Goal: Check status: Check status

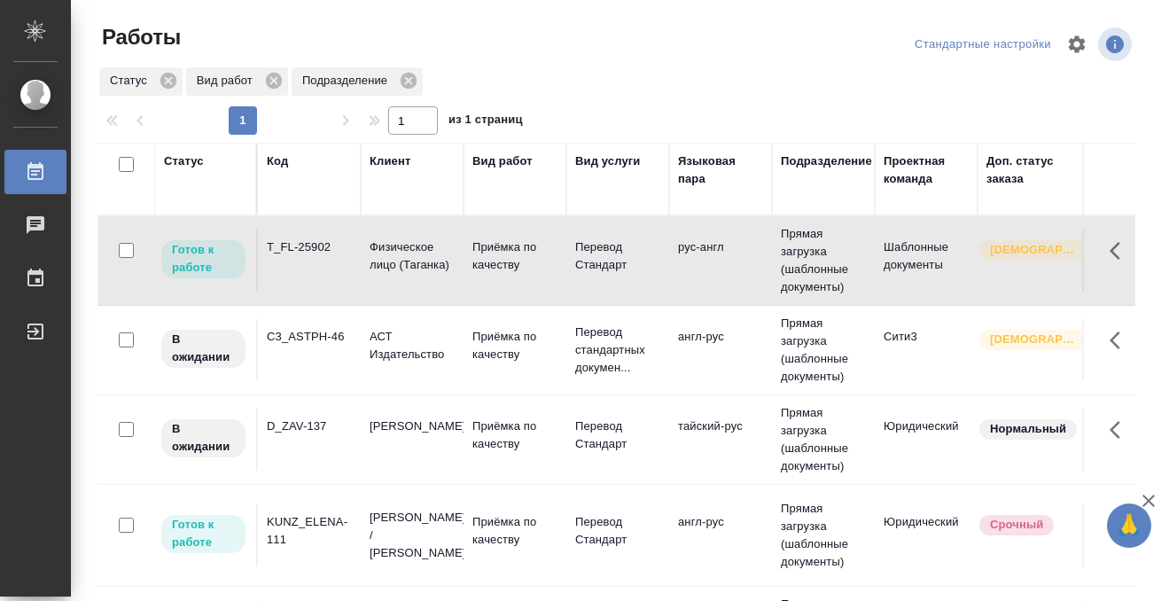
click at [328, 255] on div "T_FL-25902" at bounding box center [309, 247] width 85 height 18
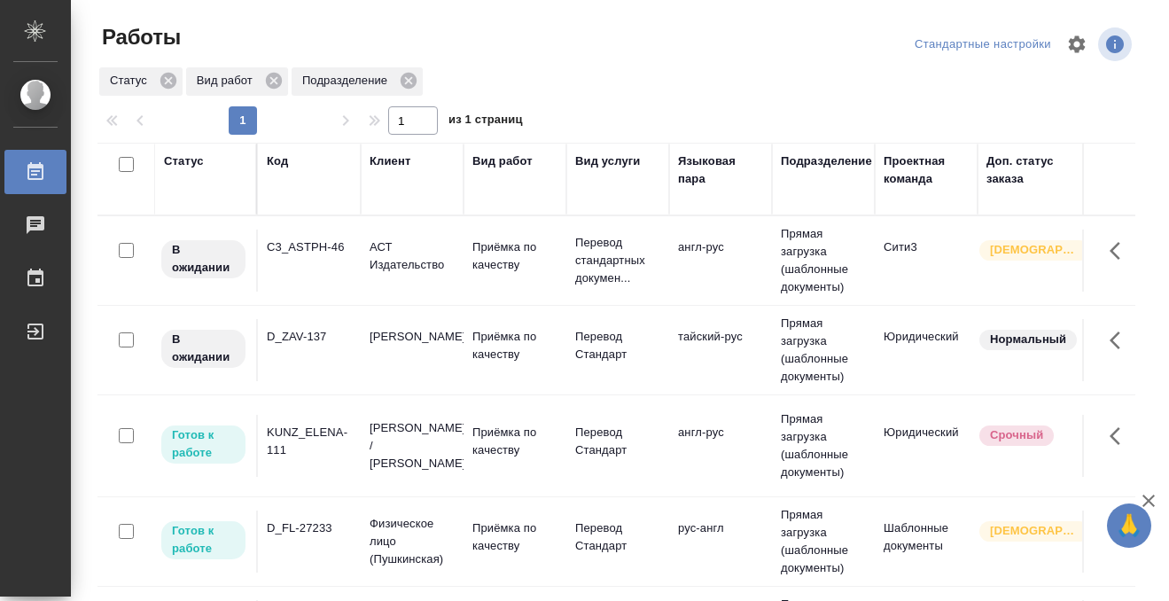
click at [297, 271] on td "C3_ASTPH-46" at bounding box center [309, 260] width 103 height 62
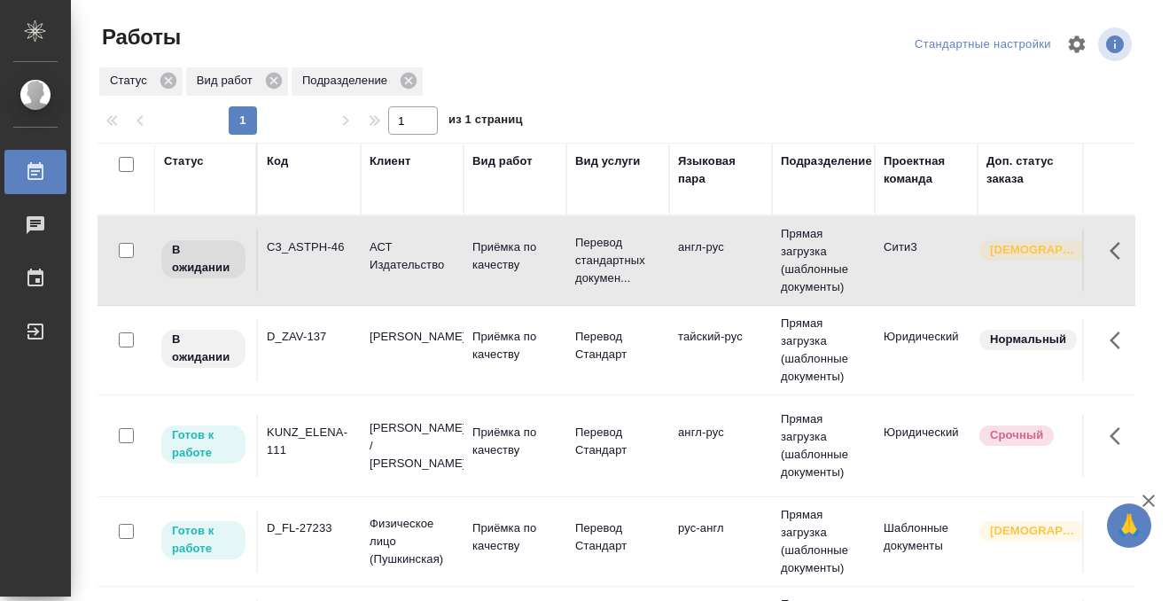
click at [297, 271] on td "C3_ASTPH-46" at bounding box center [309, 260] width 103 height 62
click at [179, 168] on div "Статус" at bounding box center [184, 161] width 40 height 18
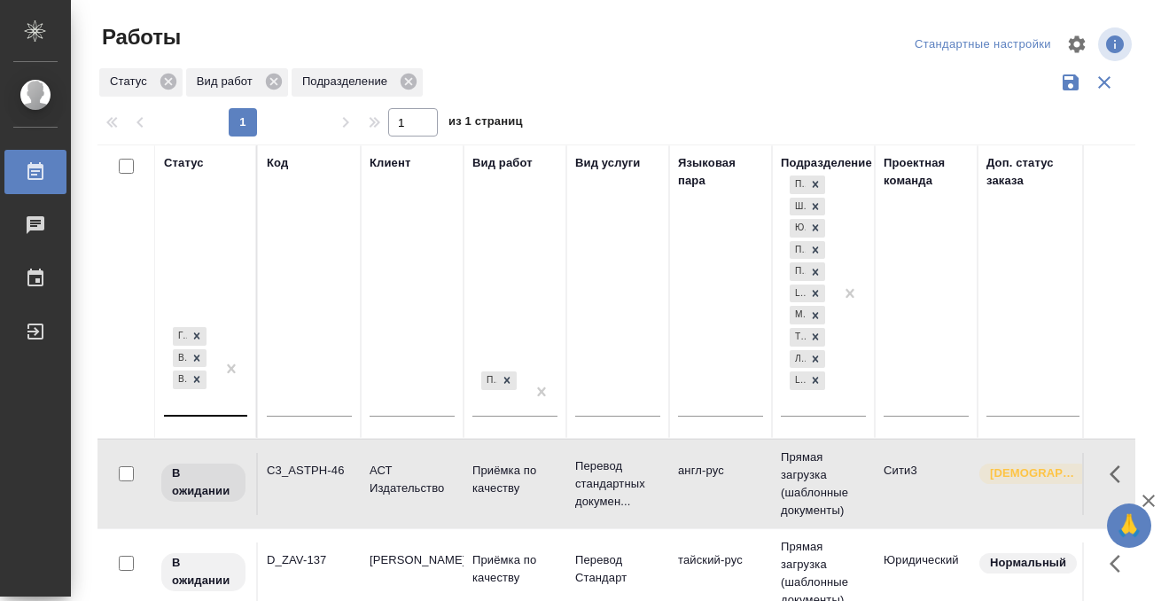
click at [204, 398] on div "Готов к работе В работе В ожидании" at bounding box center [189, 368] width 51 height 91
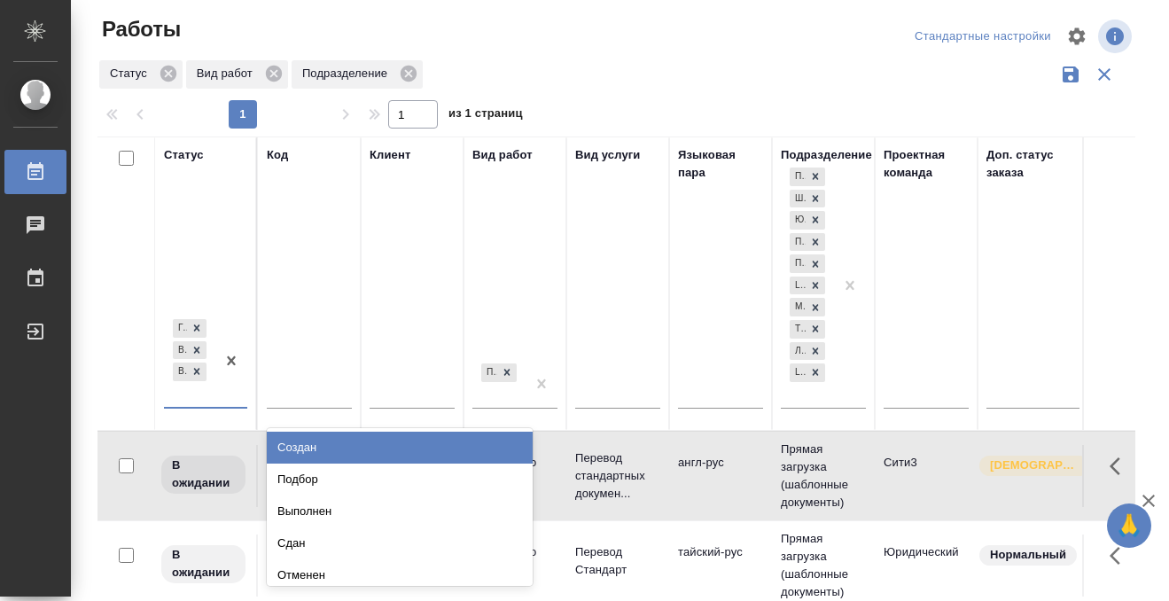
scroll to position [9, 0]
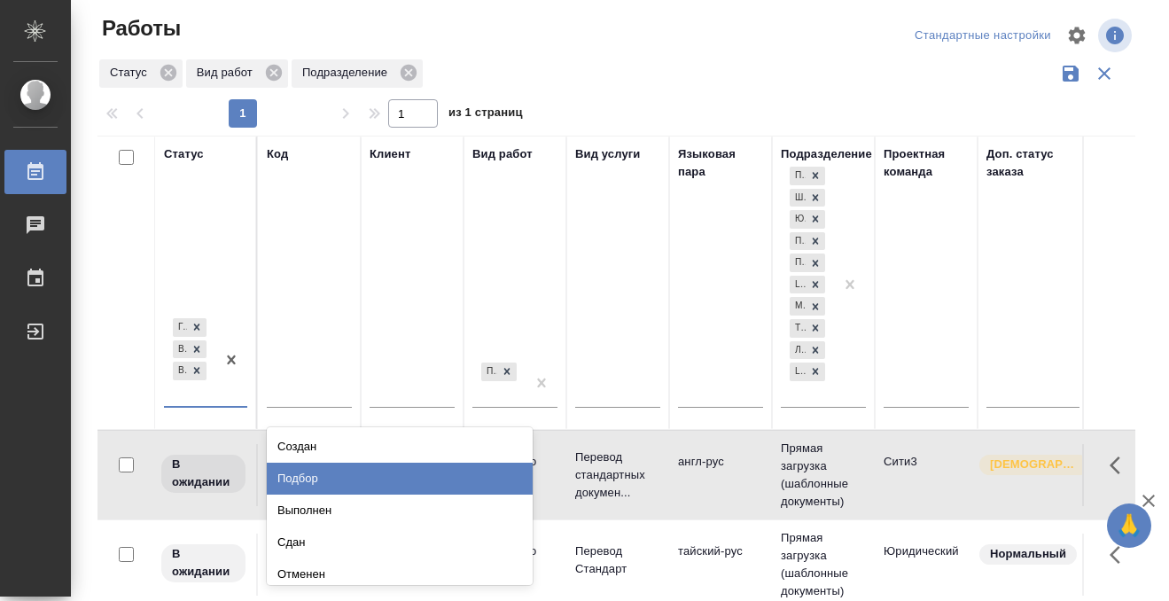
click at [363, 475] on div "Подбор" at bounding box center [400, 478] width 266 height 32
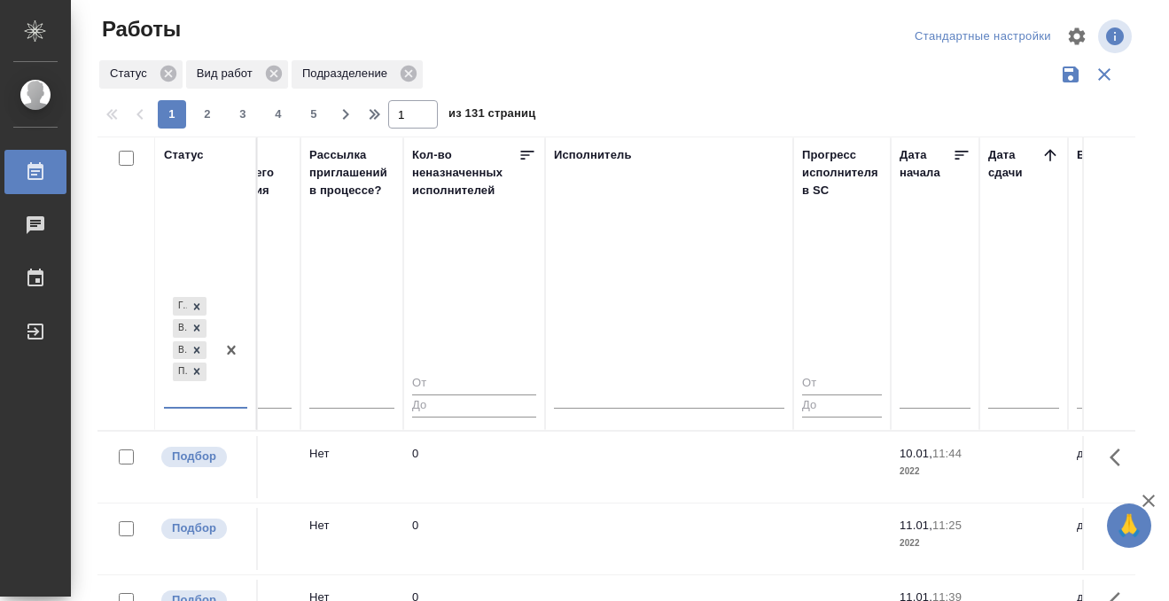
scroll to position [0, 955]
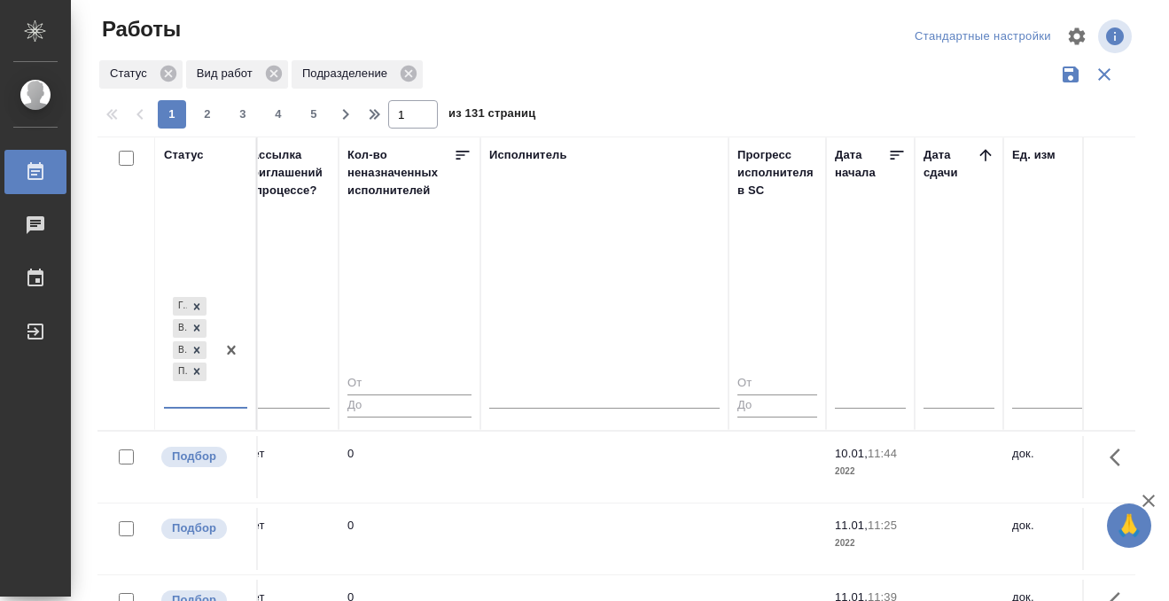
click at [982, 162] on icon at bounding box center [985, 155] width 18 height 18
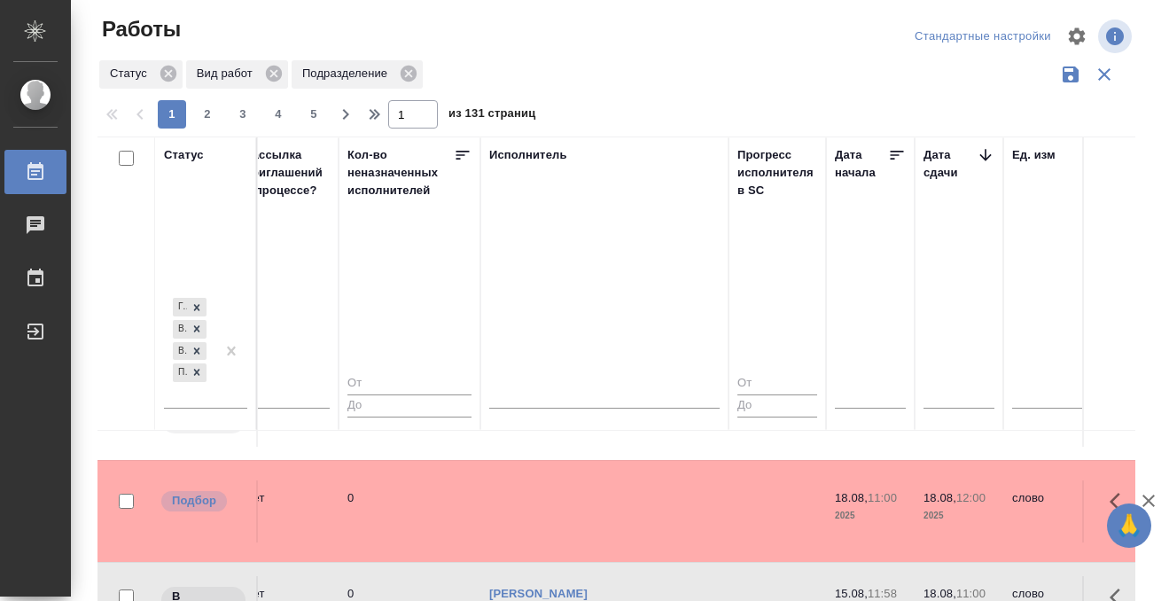
scroll to position [696, 955]
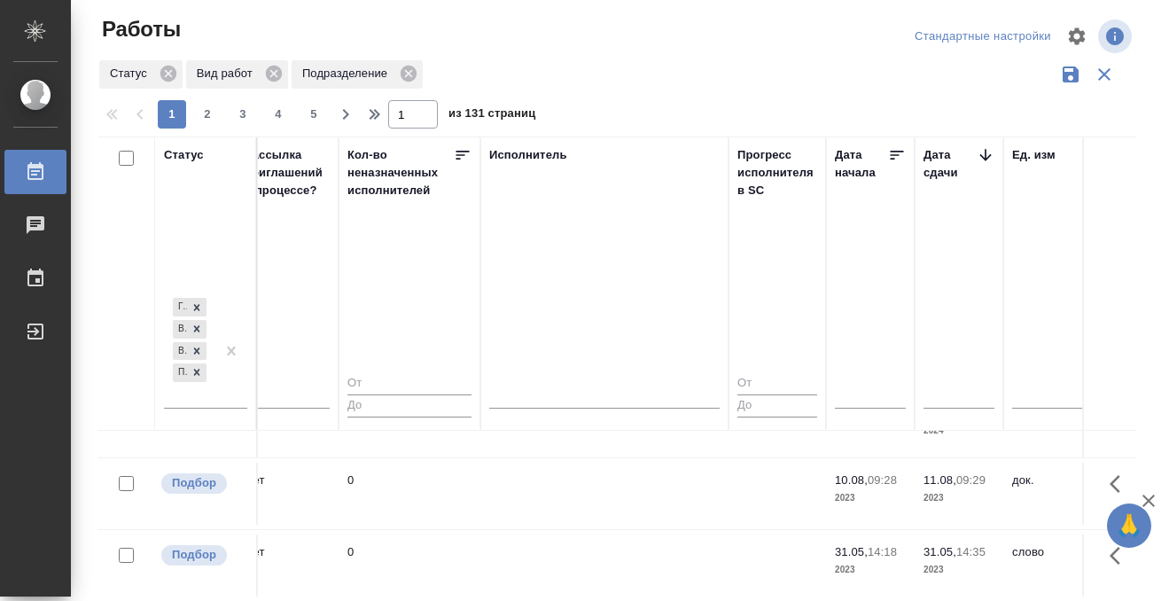
scroll to position [0, 955]
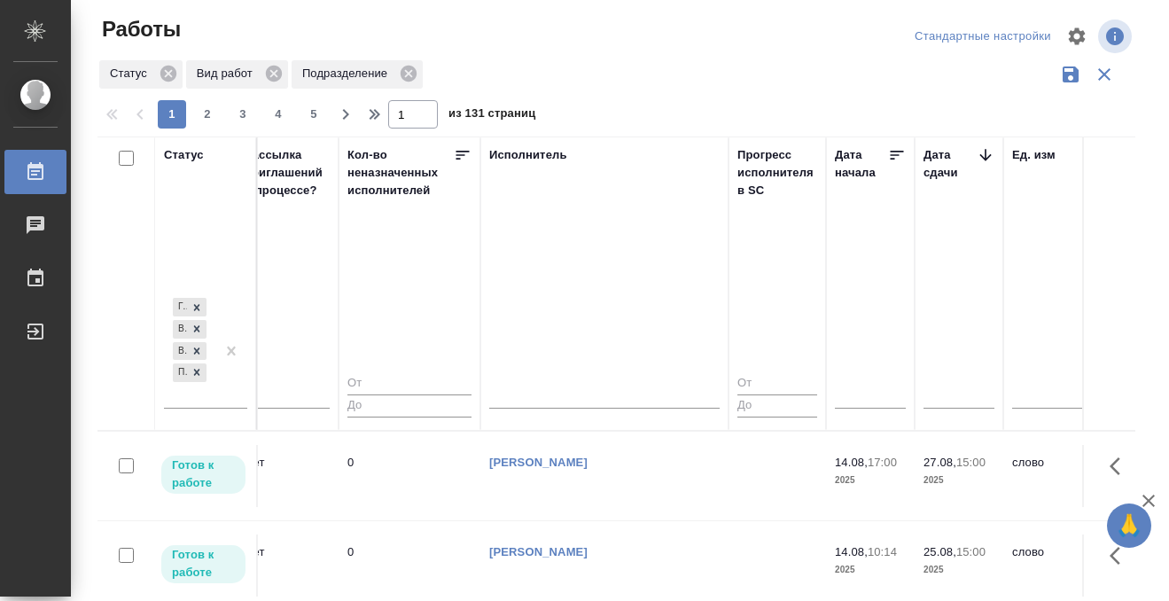
click at [42, 174] on icon at bounding box center [35, 171] width 16 height 18
click at [42, 172] on icon at bounding box center [35, 171] width 16 height 18
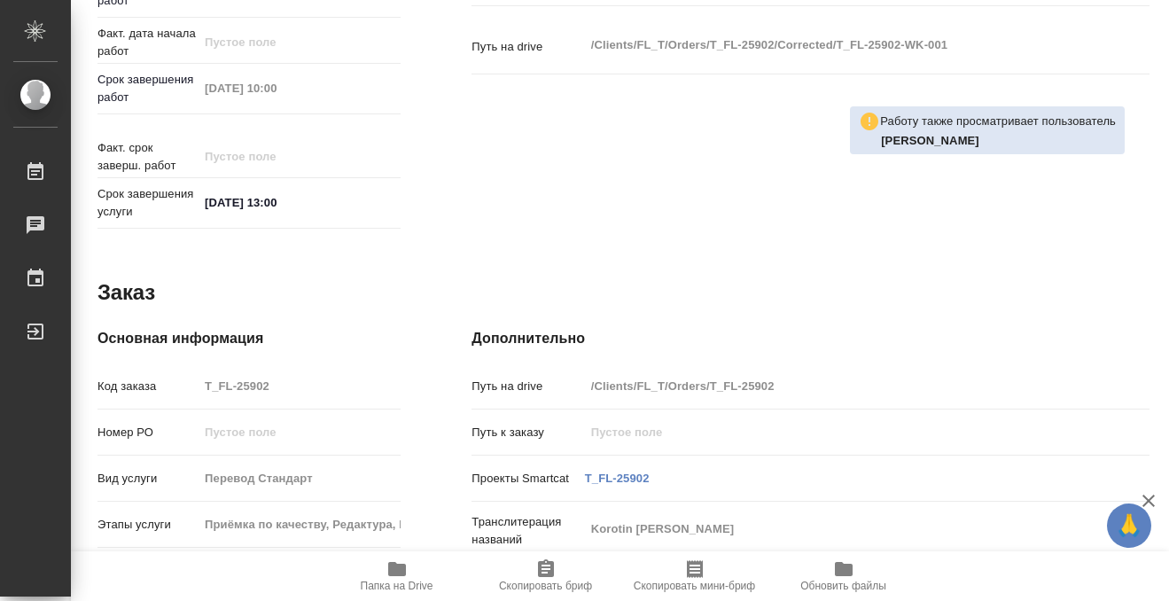
scroll to position [946, 0]
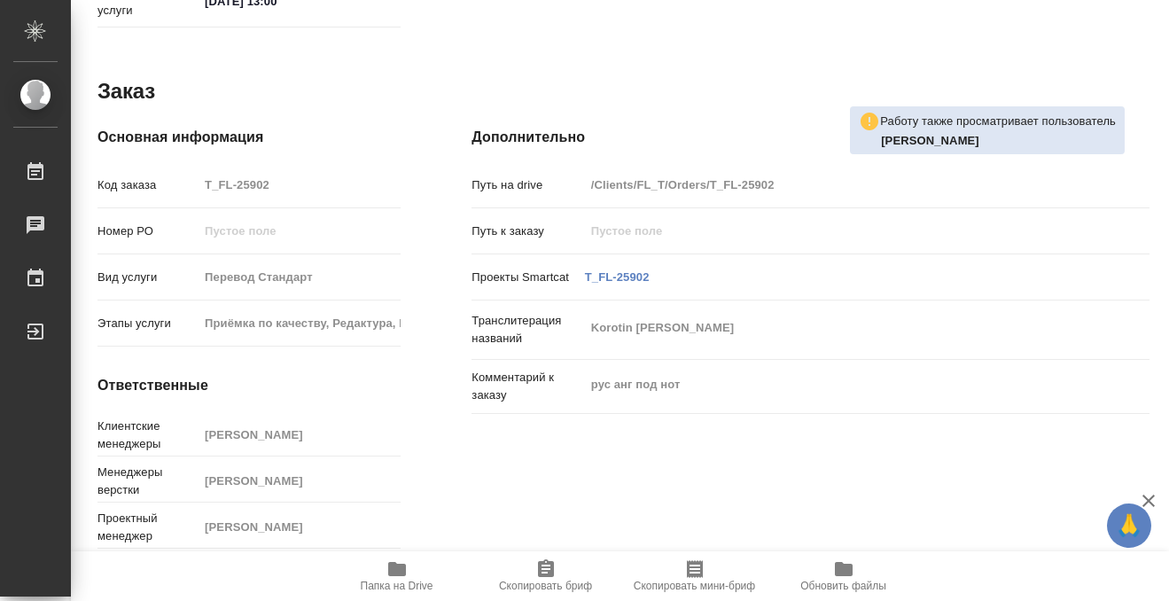
click at [396, 569] on icon "button" at bounding box center [397, 569] width 18 height 14
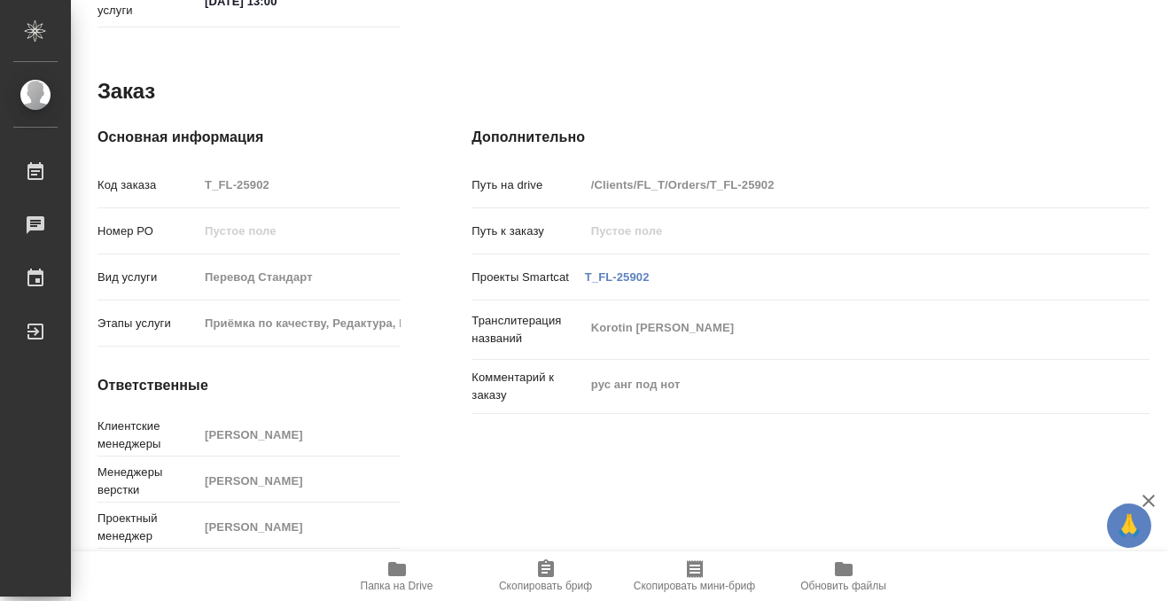
scroll to position [0, 0]
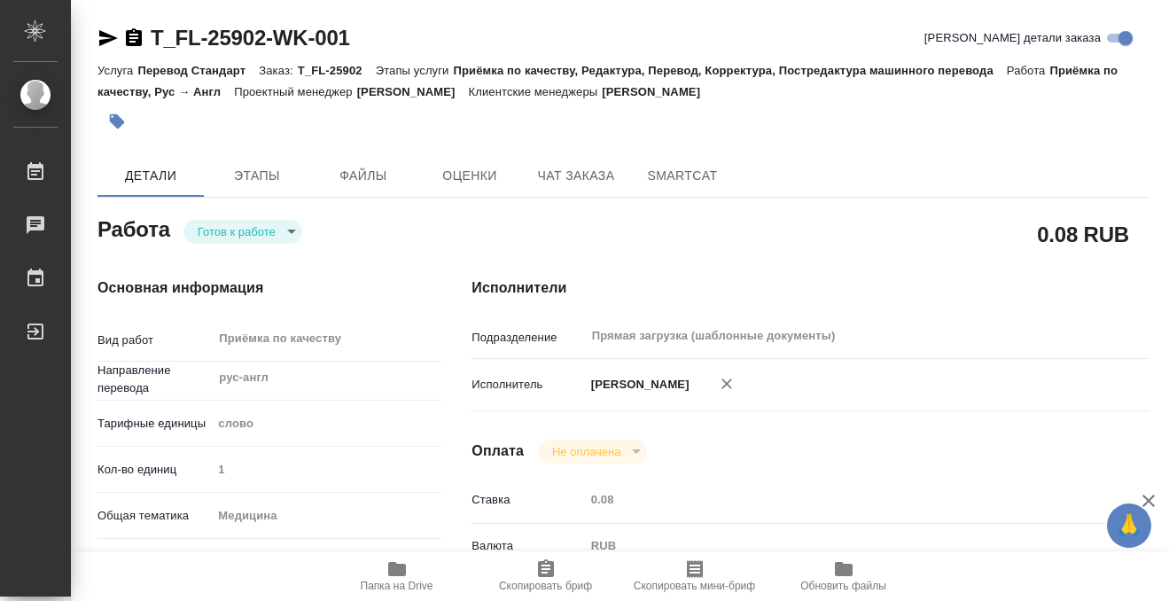
click at [127, 111] on button "button" at bounding box center [116, 121] width 39 height 39
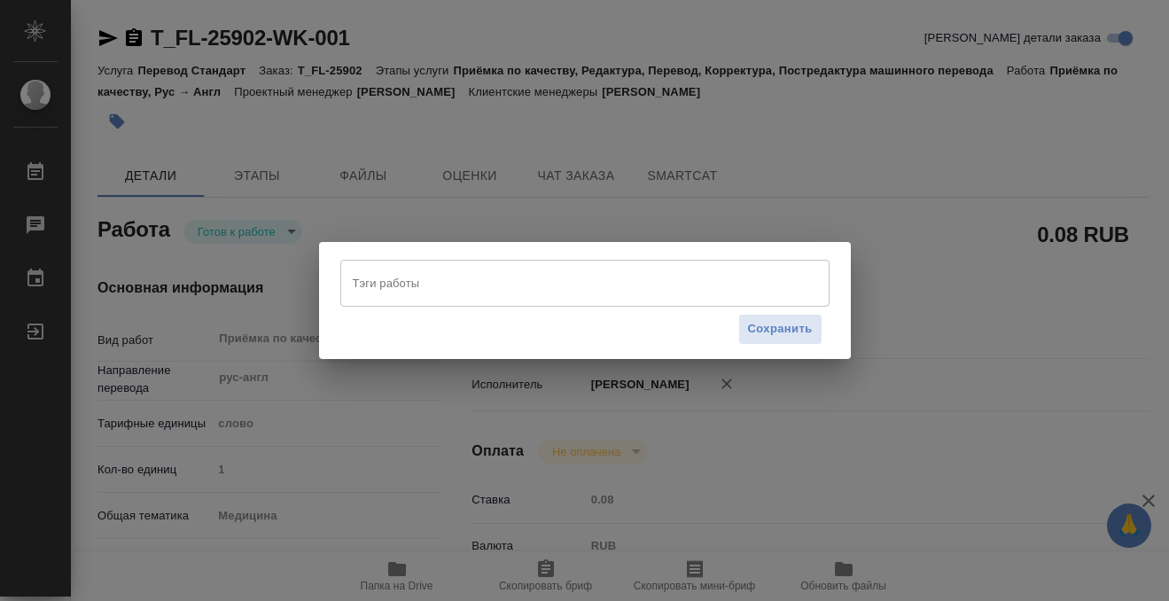
click at [454, 276] on input "Тэги работы" at bounding box center [567, 283] width 439 height 30
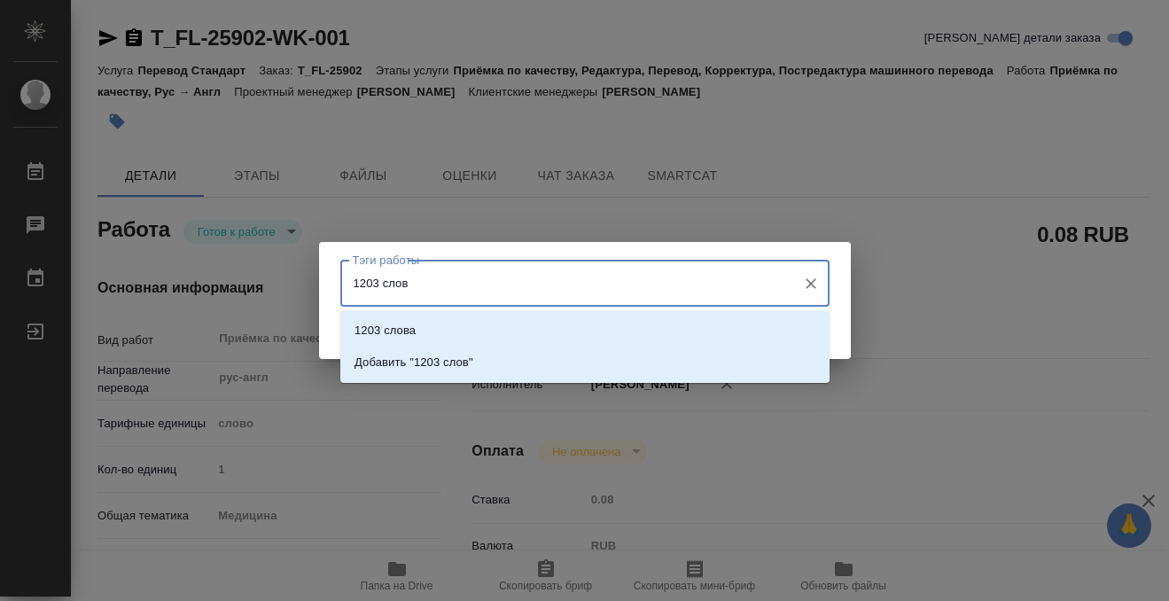
type input "1203 слова"
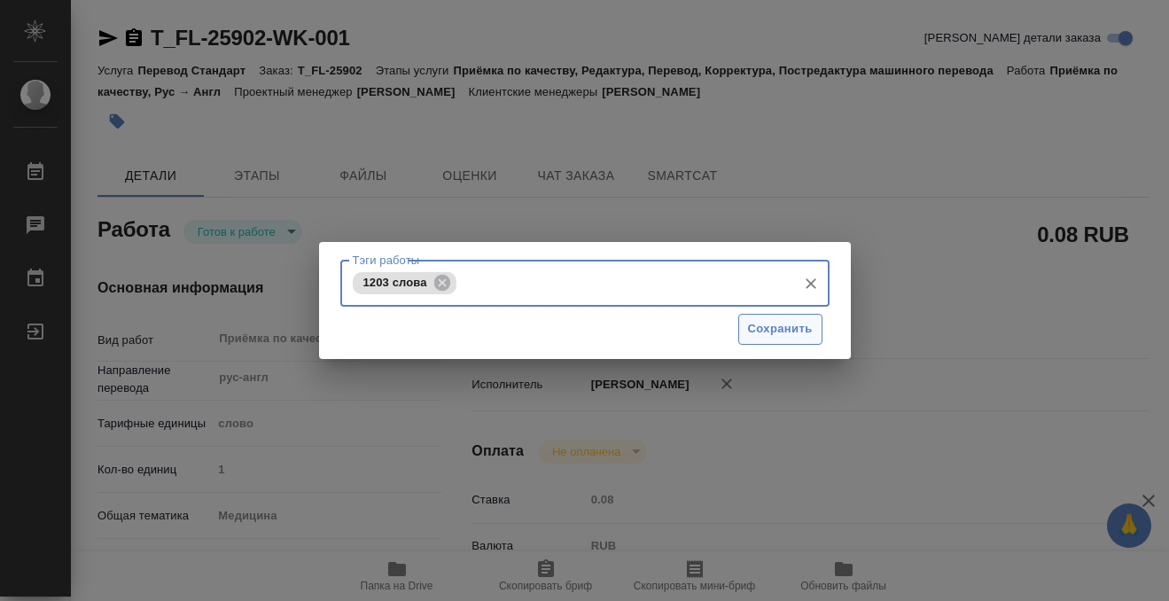
click at [769, 332] on span "Сохранить" at bounding box center [780, 329] width 65 height 20
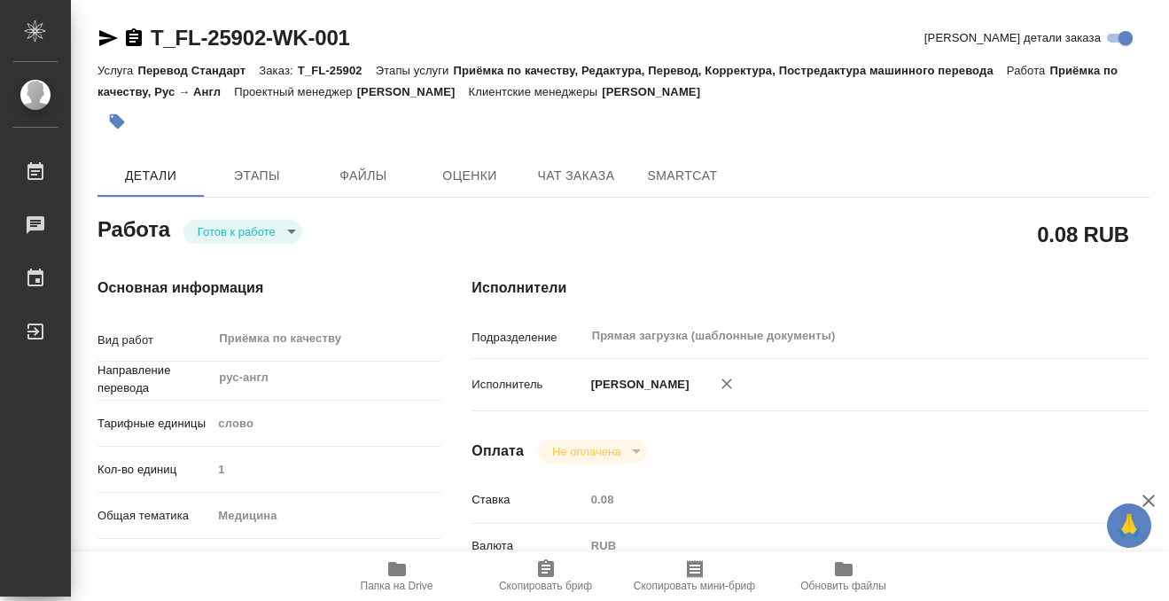
type input "readyForWork"
type input "рус-англ"
type input "5a8b1489cc6b4906c91bfd90"
type input "1"
type input "med"
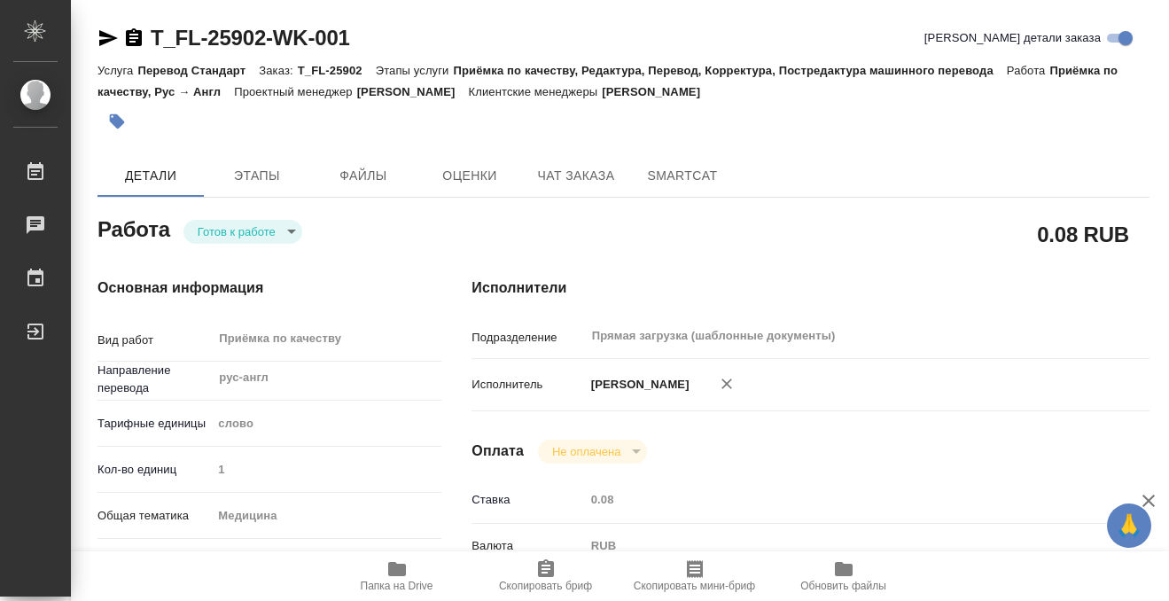
type input "5a8b8b956a9677013d343e74"
checkbox input "true"
type input "13.08.2025 13:13"
type input "[DATE] 10:00"
type input "18.08.2025 13:00"
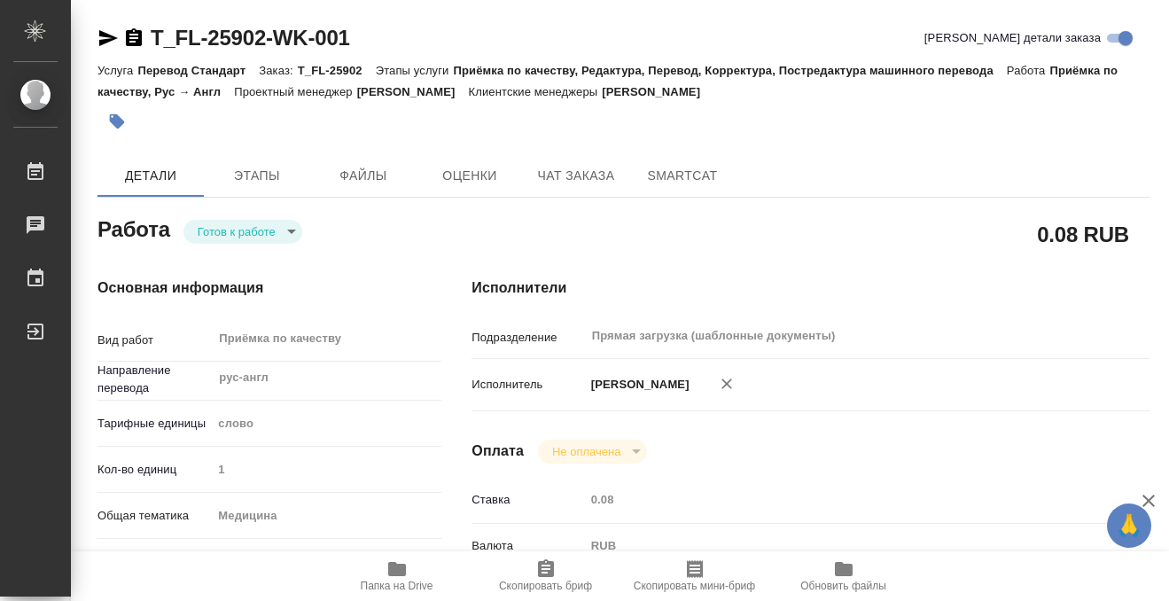
type input "Прямая загрузка (шаблонные документы)"
type input "notPayed"
type input "0.08"
type input "RUB"
type input "[PERSON_NAME]"
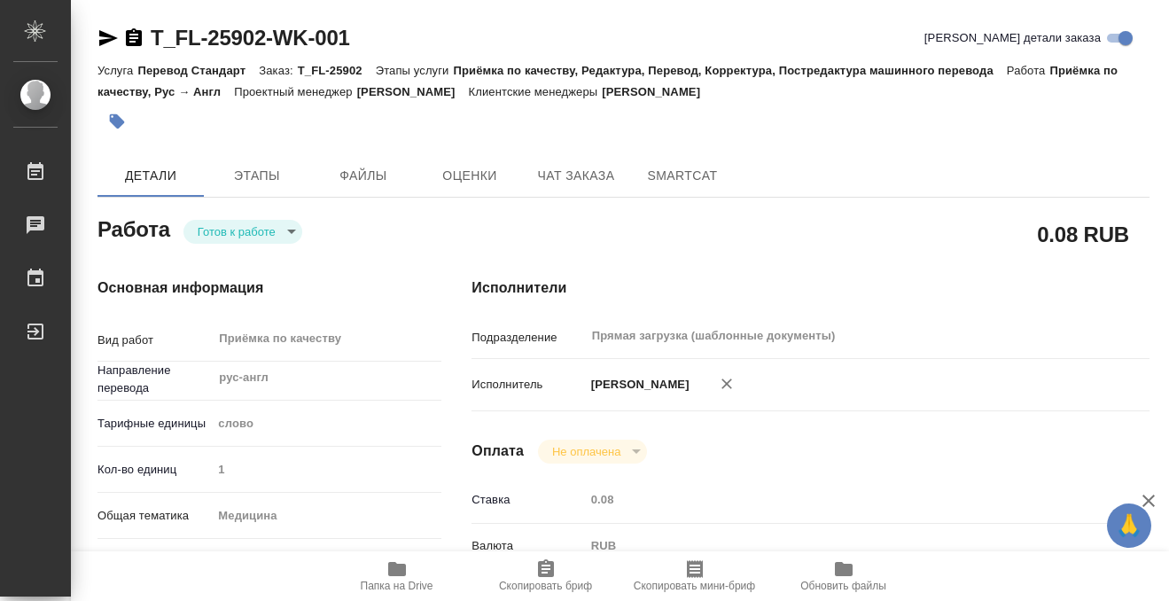
type input "T_FL-25902"
type input "Перевод Стандарт"
type input "Приёмка по качеству, Редактура, Перевод, Корректура, Постредактура машинного пе…"
type input "Прохорова Анастасия"
type input "[PERSON_NAME]"
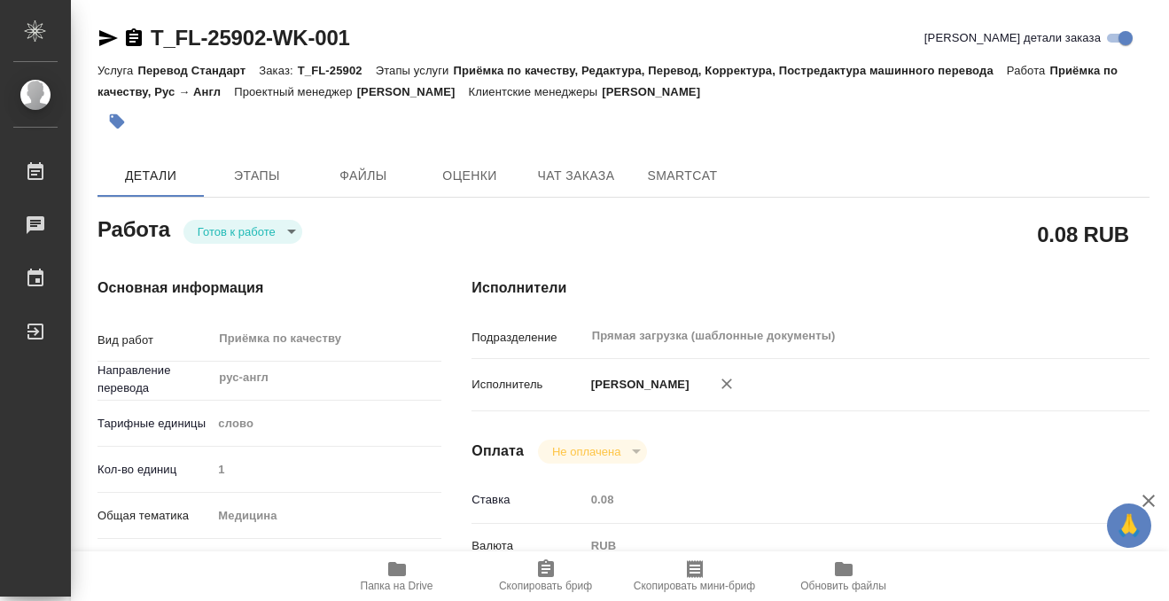
type input "/Clients/FL_T/Orders/T_FL-25902"
click at [232, 233] on body "🙏 .cls-1 fill:#fff; AWATERA Kobzeva Elizaveta Работы 0 Чаты График Выйти T_FL-2…" at bounding box center [584, 300] width 1169 height 601
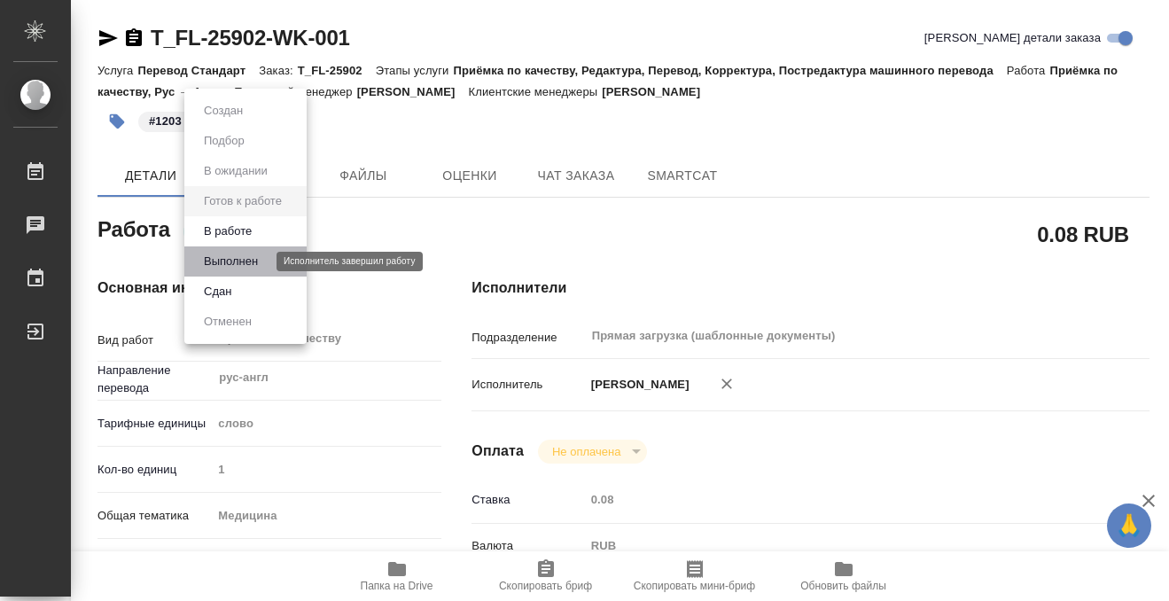
click at [236, 259] on button "Выполнен" at bounding box center [230, 261] width 65 height 19
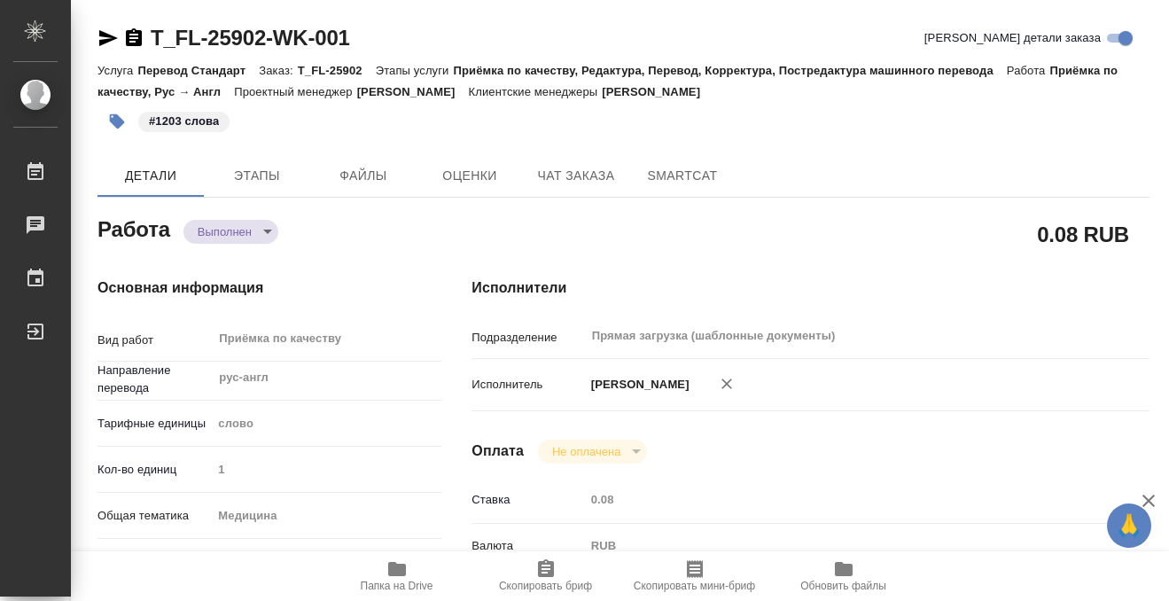
type textarea "x"
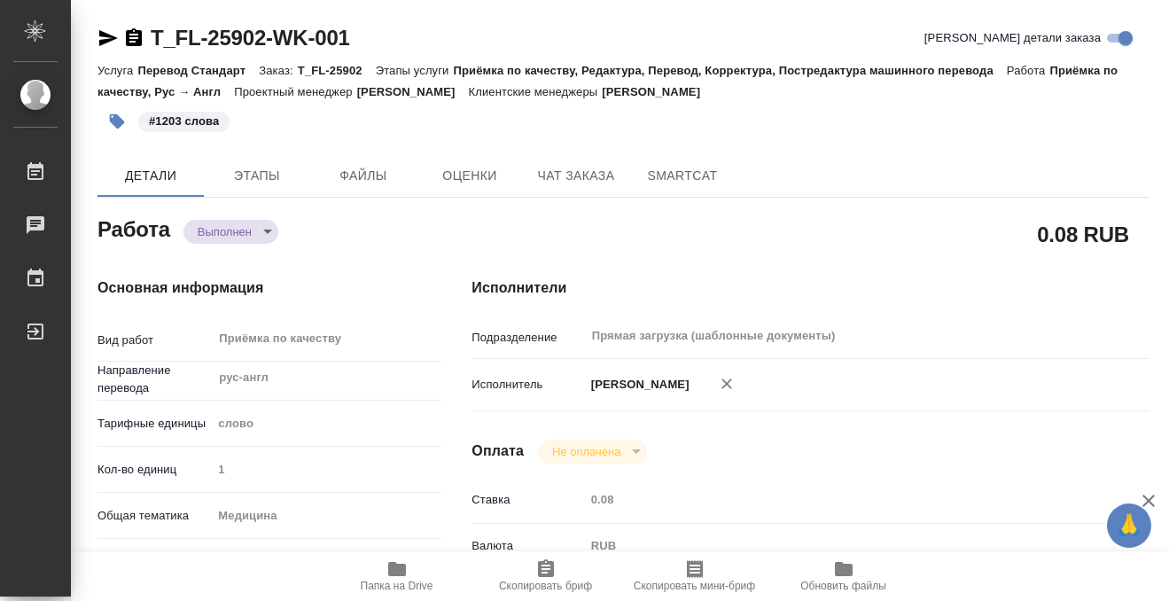
type textarea "x"
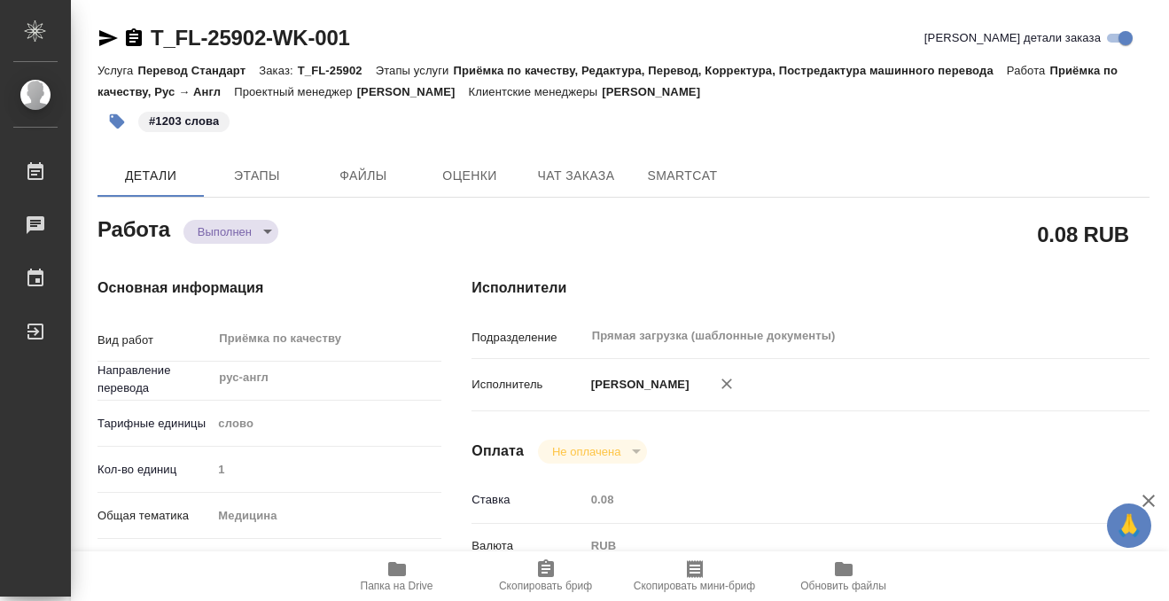
click at [133, 29] on icon "button" at bounding box center [134, 37] width 16 height 18
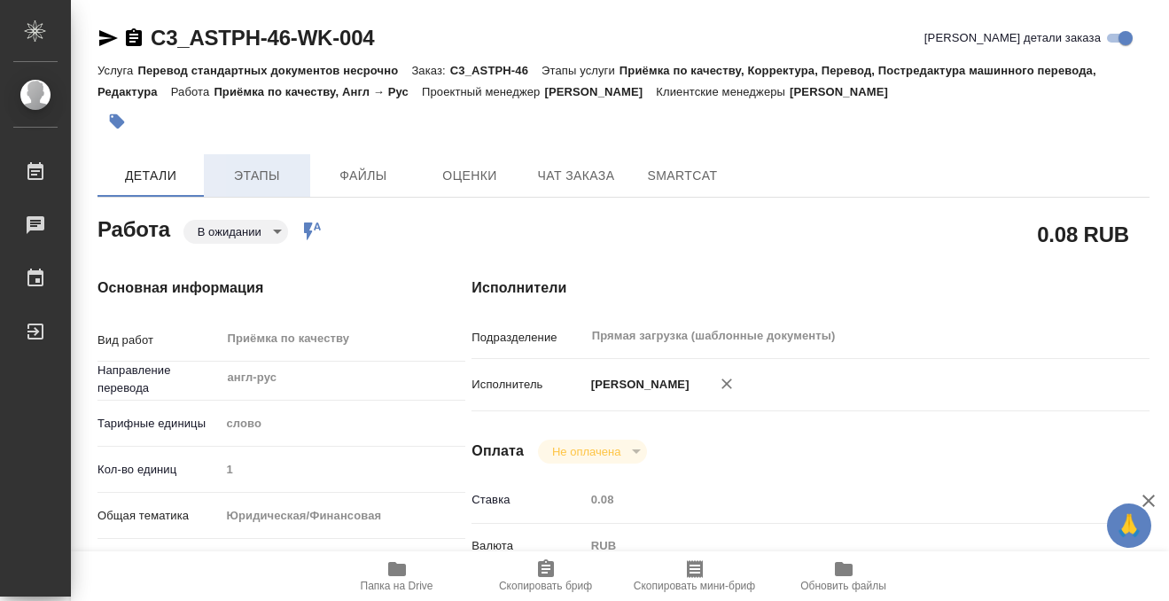
click at [268, 165] on span "Этапы" at bounding box center [256, 176] width 85 height 22
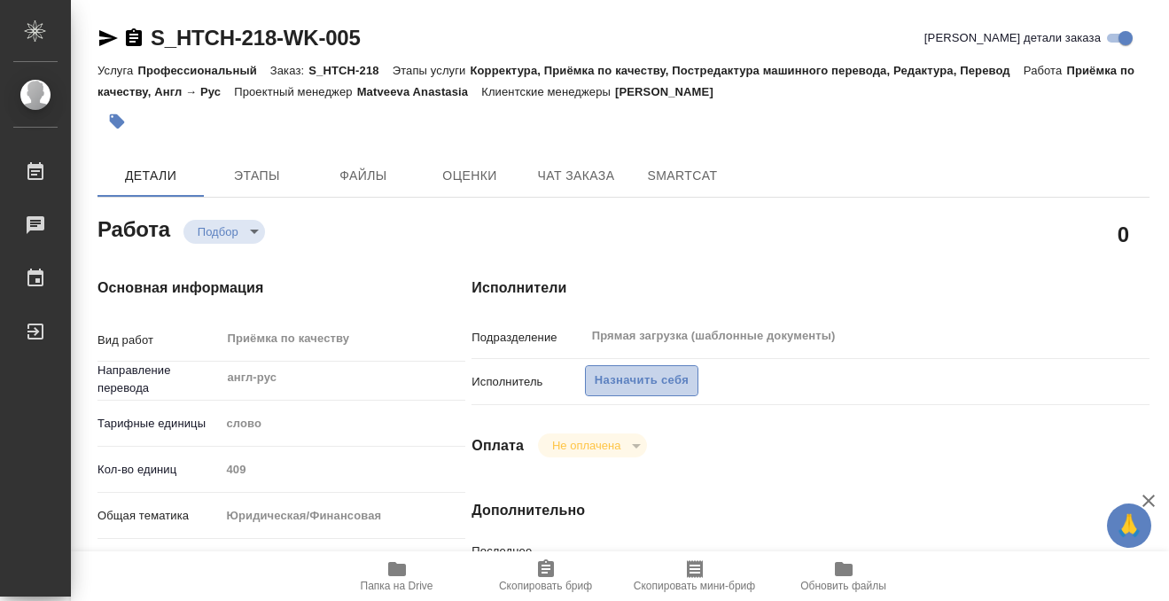
click at [623, 387] on span "Назначить себя" at bounding box center [641, 380] width 94 height 20
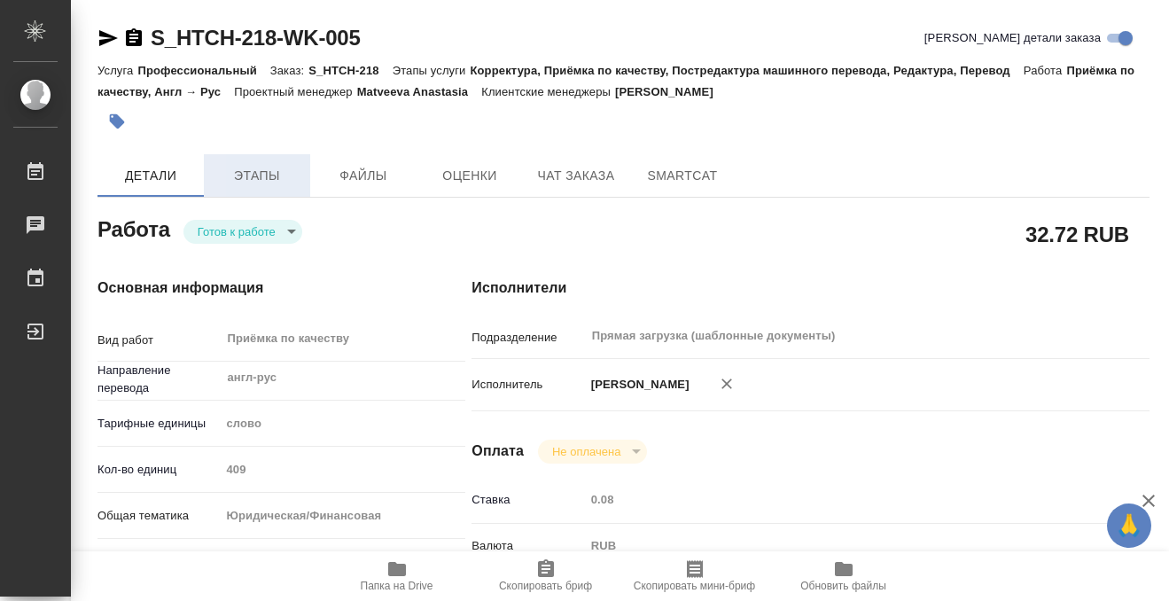
click at [270, 182] on span "Этапы" at bounding box center [256, 176] width 85 height 22
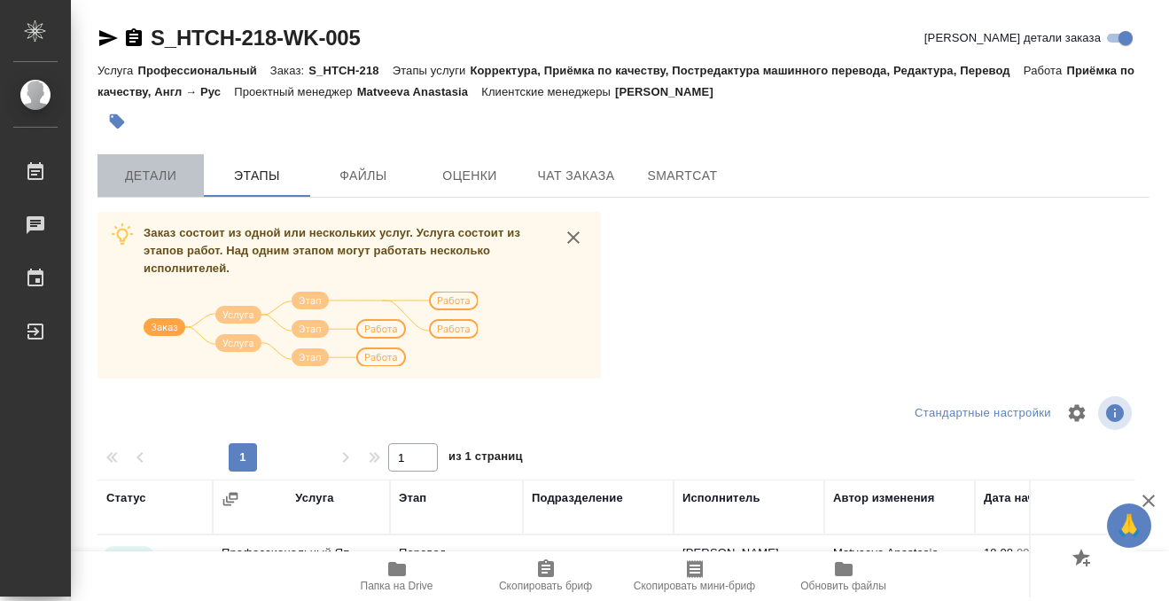
click at [172, 183] on span "Детали" at bounding box center [150, 176] width 85 height 22
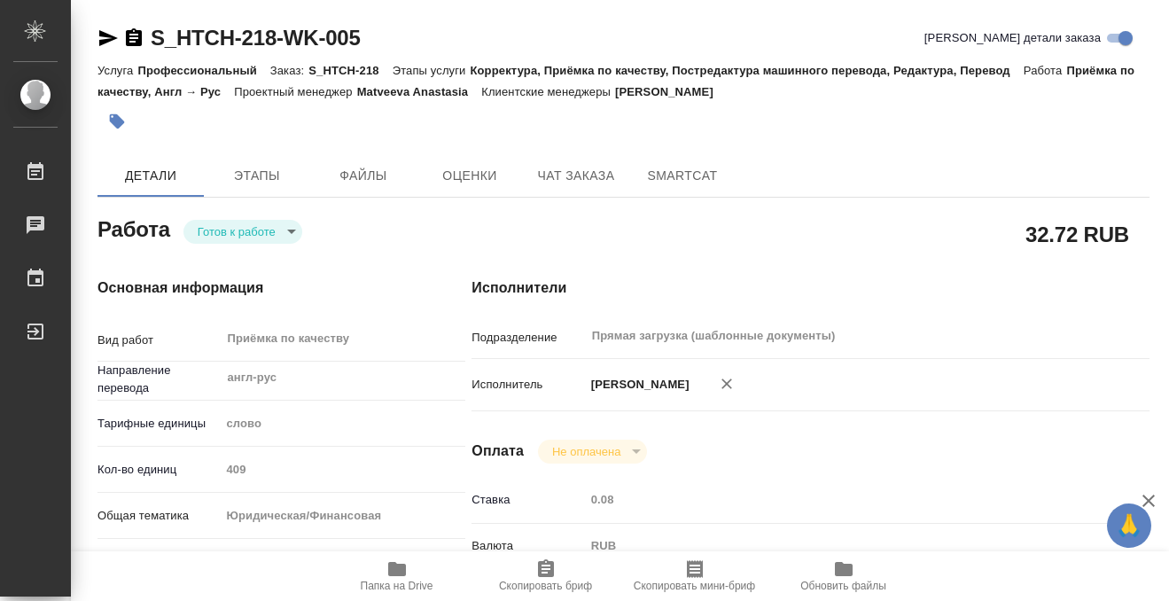
type textarea "x"
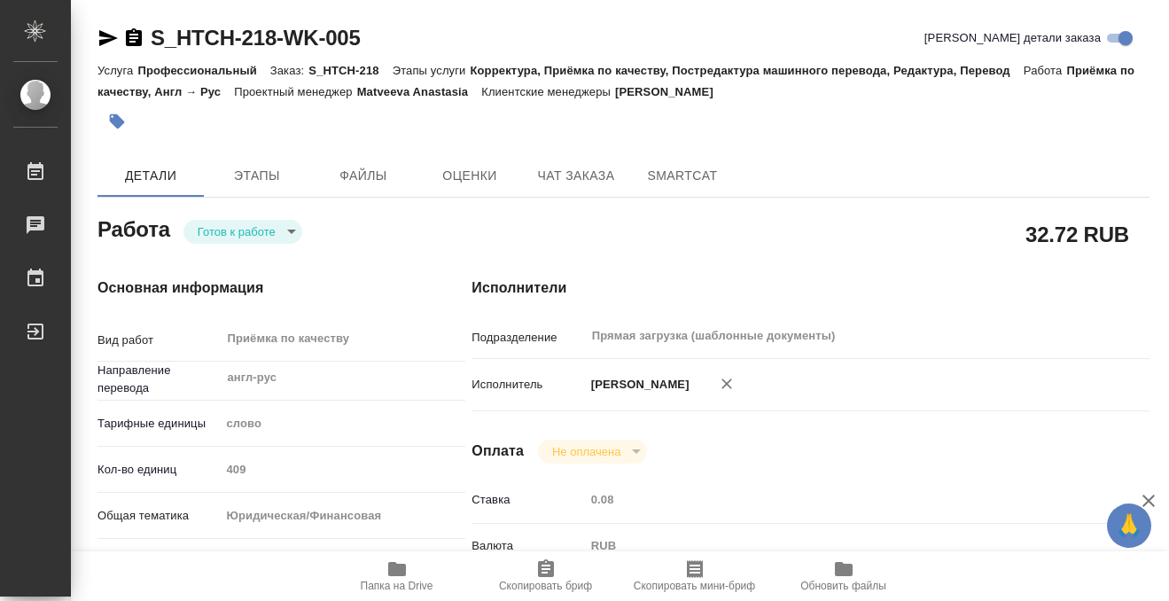
type textarea "x"
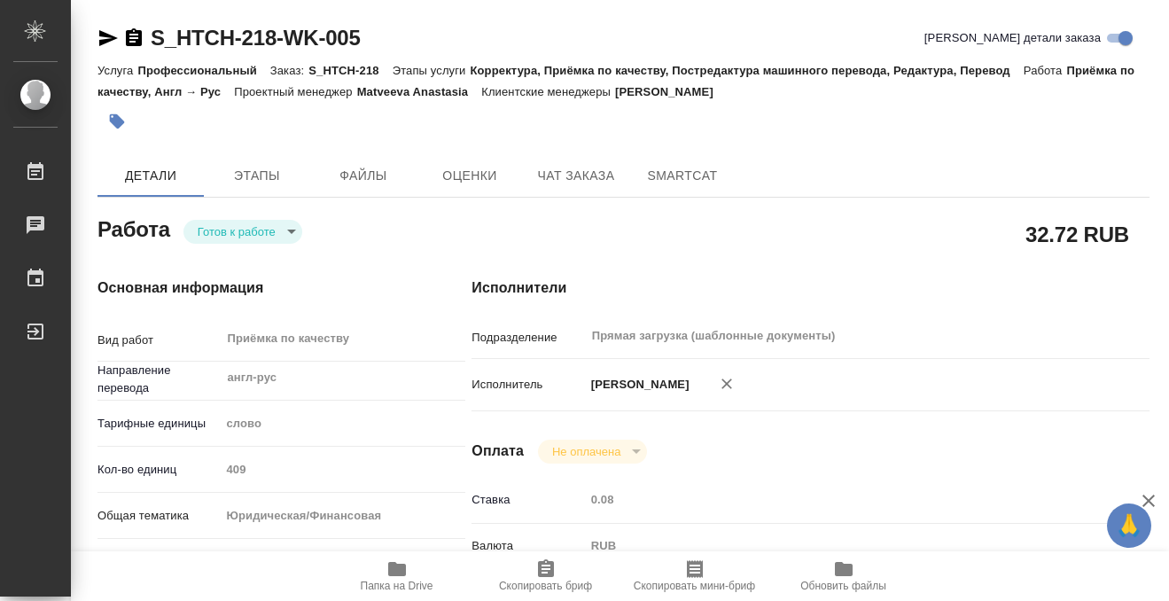
type textarea "x"
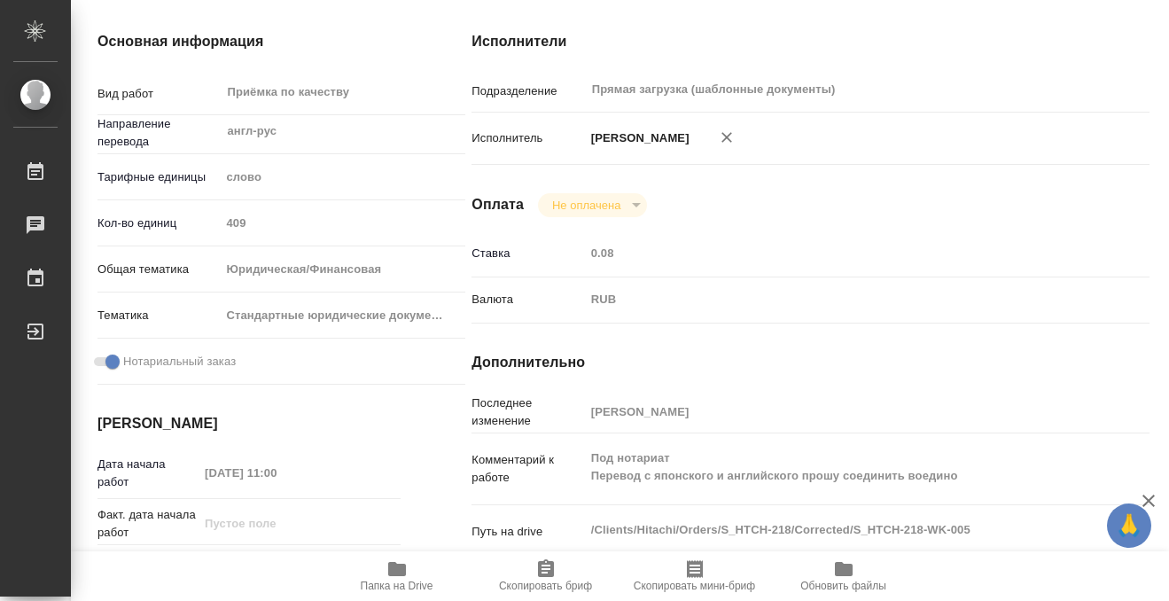
scroll to position [515, 0]
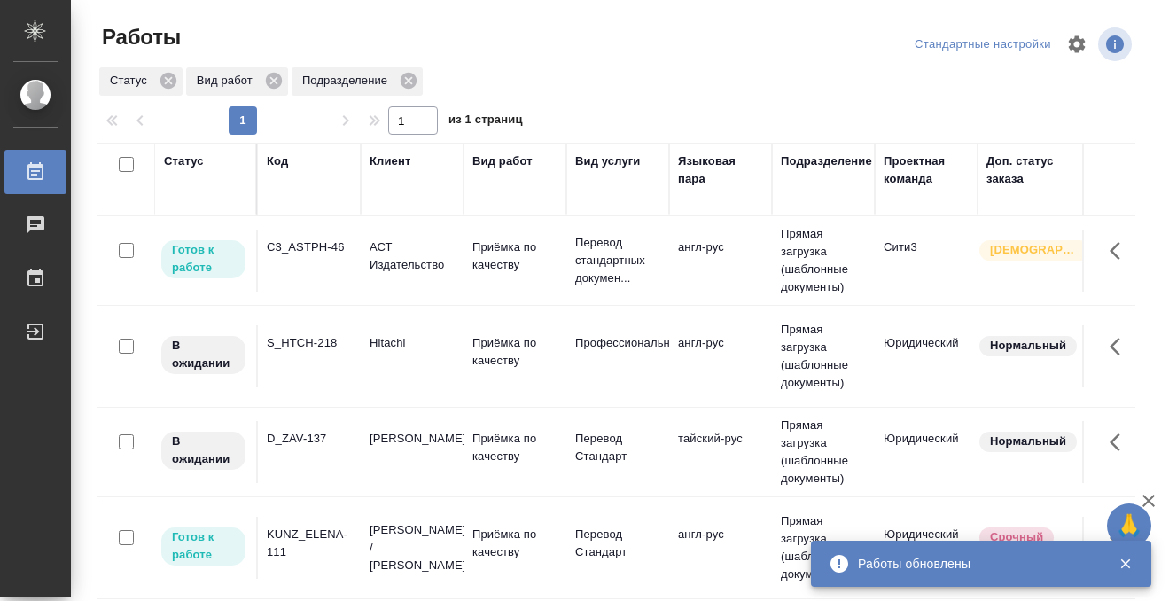
click at [311, 263] on td "C3_ASTPH-46" at bounding box center [309, 260] width 103 height 62
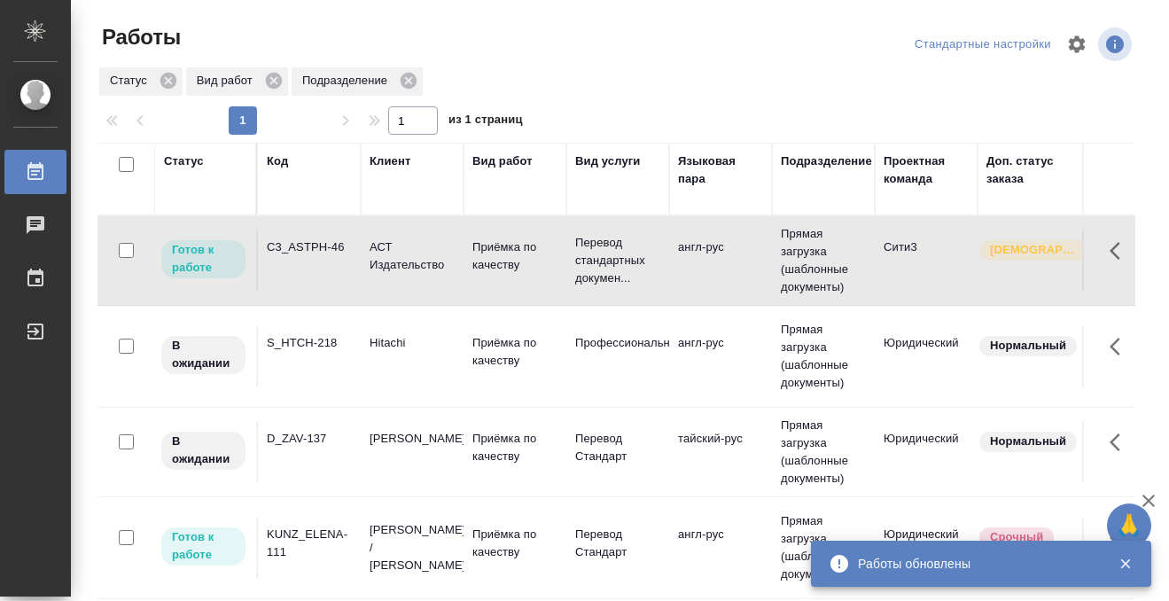
click at [312, 262] on td "C3_ASTPH-46" at bounding box center [309, 260] width 103 height 62
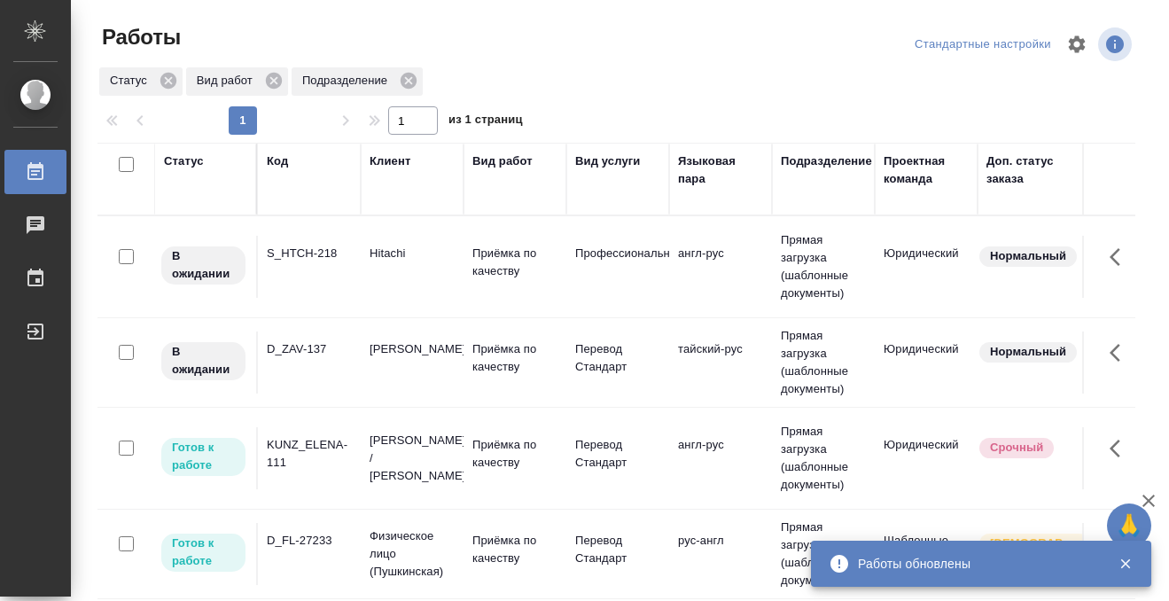
click at [302, 298] on td "KUNZ_ELENA-111" at bounding box center [309, 267] width 103 height 62
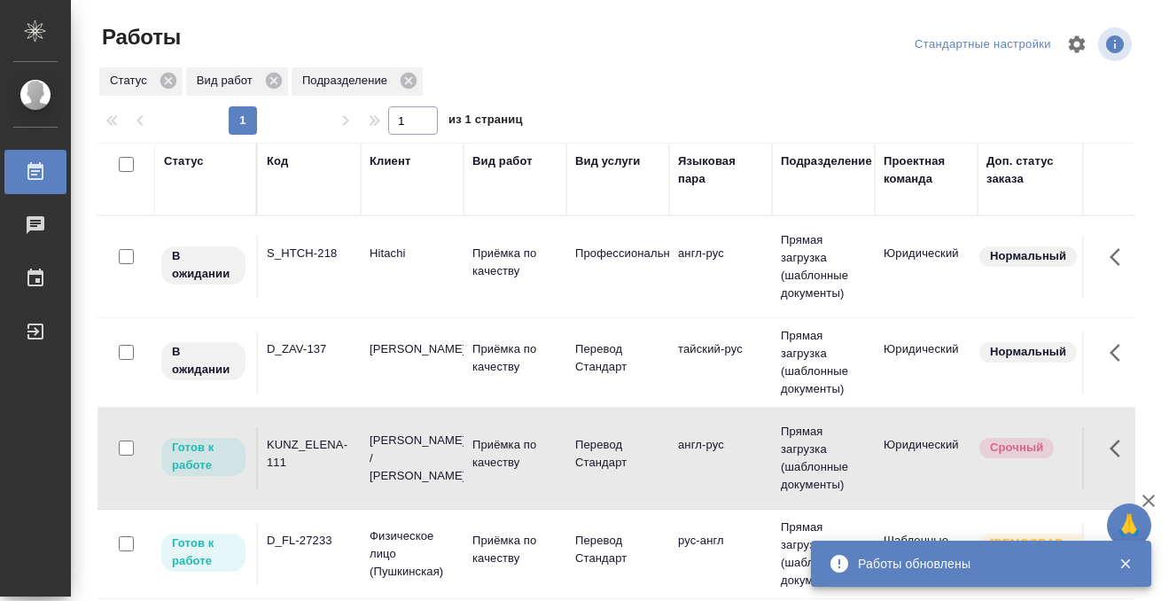
click at [302, 298] on td "KUNZ_ELENA-111" at bounding box center [309, 267] width 103 height 62
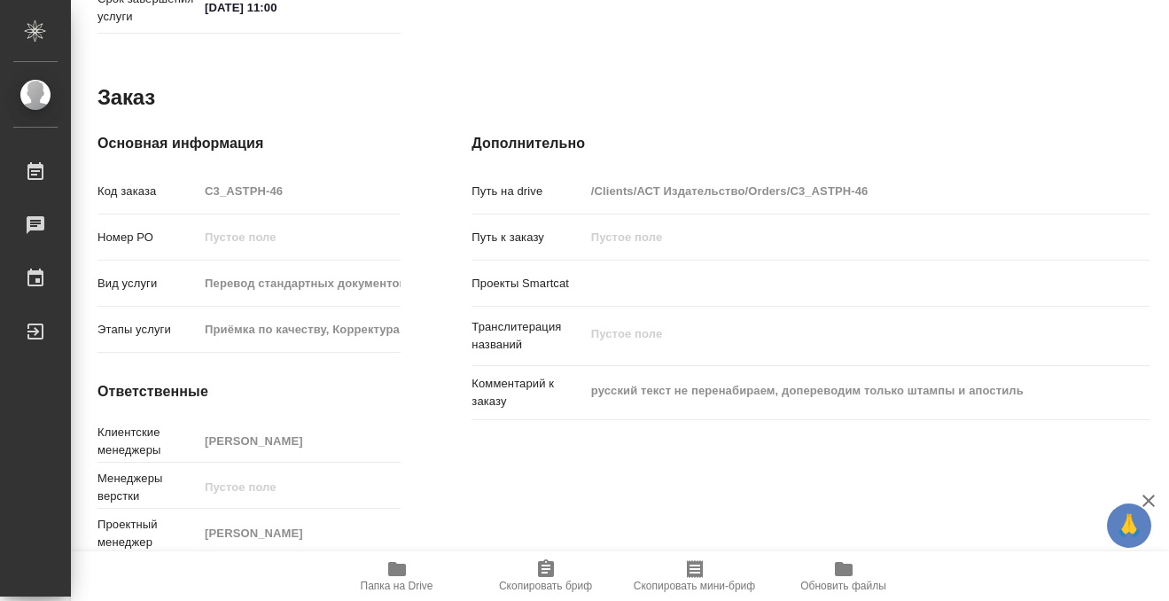
scroll to position [946, 0]
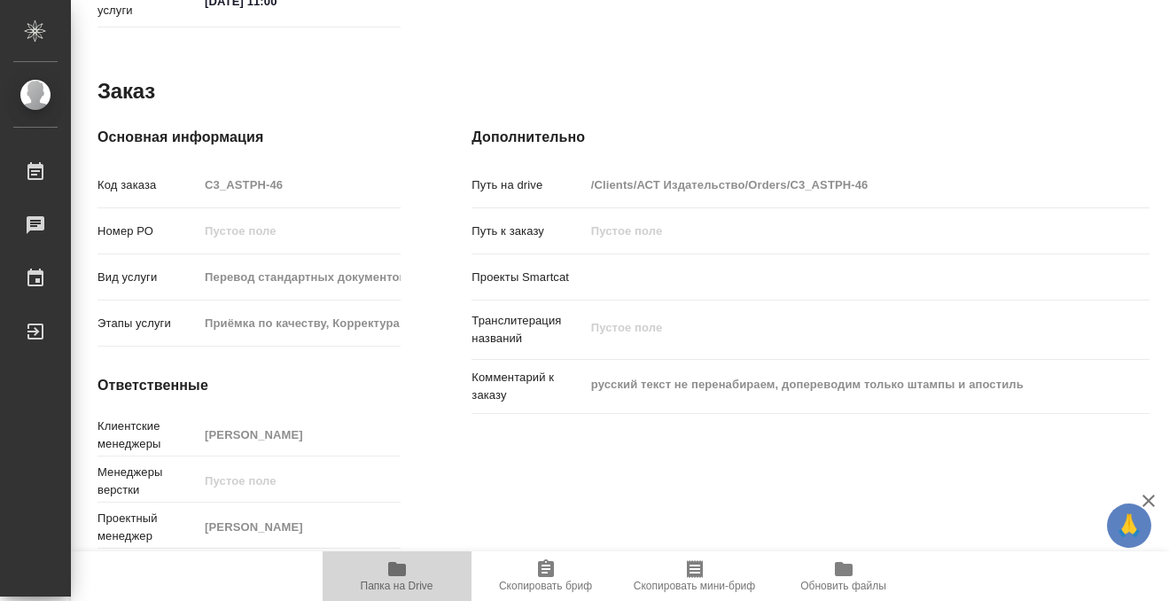
click at [396, 567] on icon "button" at bounding box center [397, 569] width 18 height 14
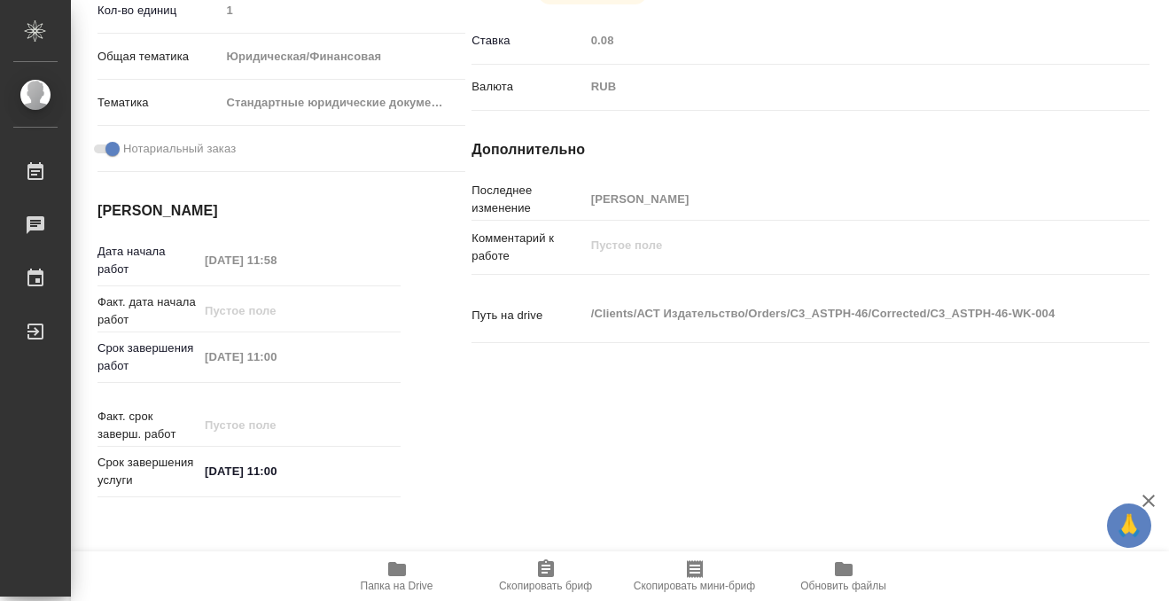
scroll to position [0, 0]
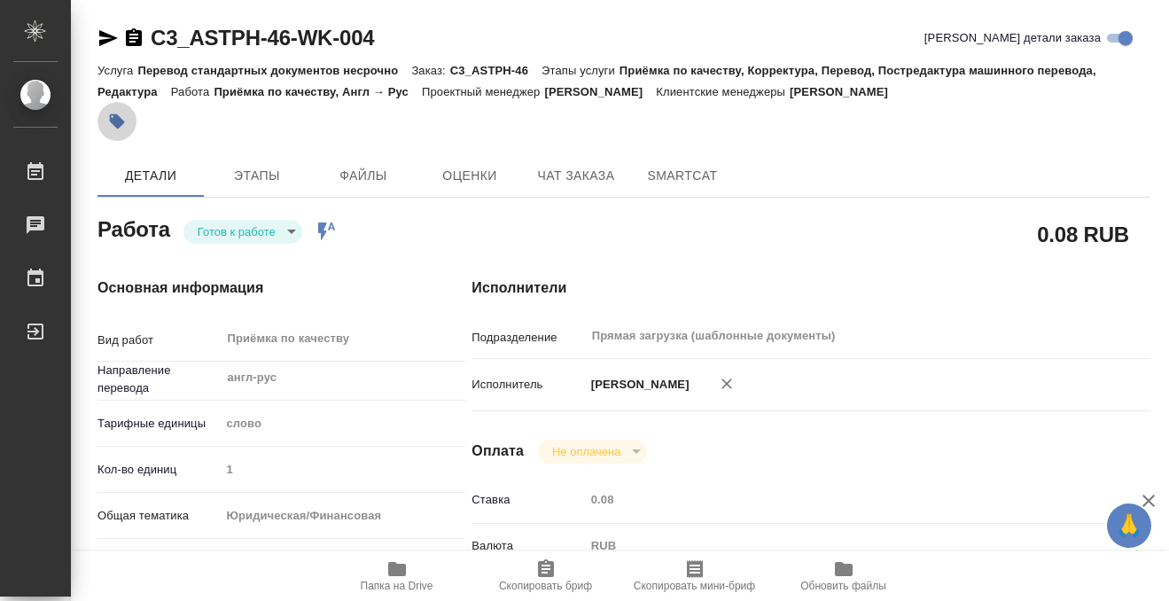
click at [116, 125] on icon "button" at bounding box center [117, 121] width 15 height 15
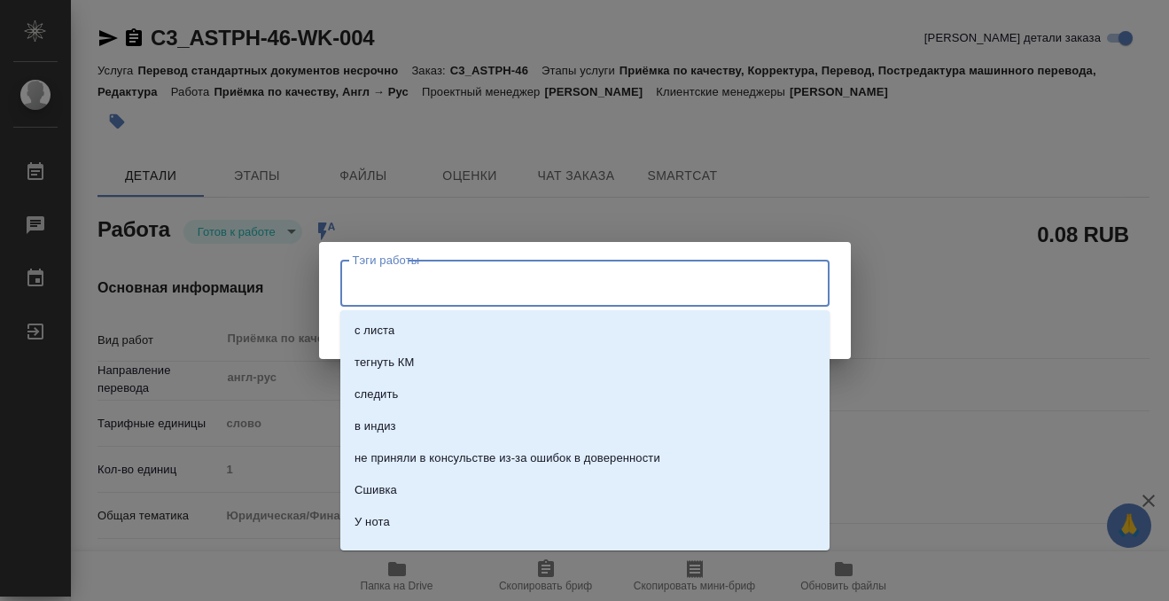
click at [393, 280] on input "Тэги работы" at bounding box center [567, 283] width 439 height 30
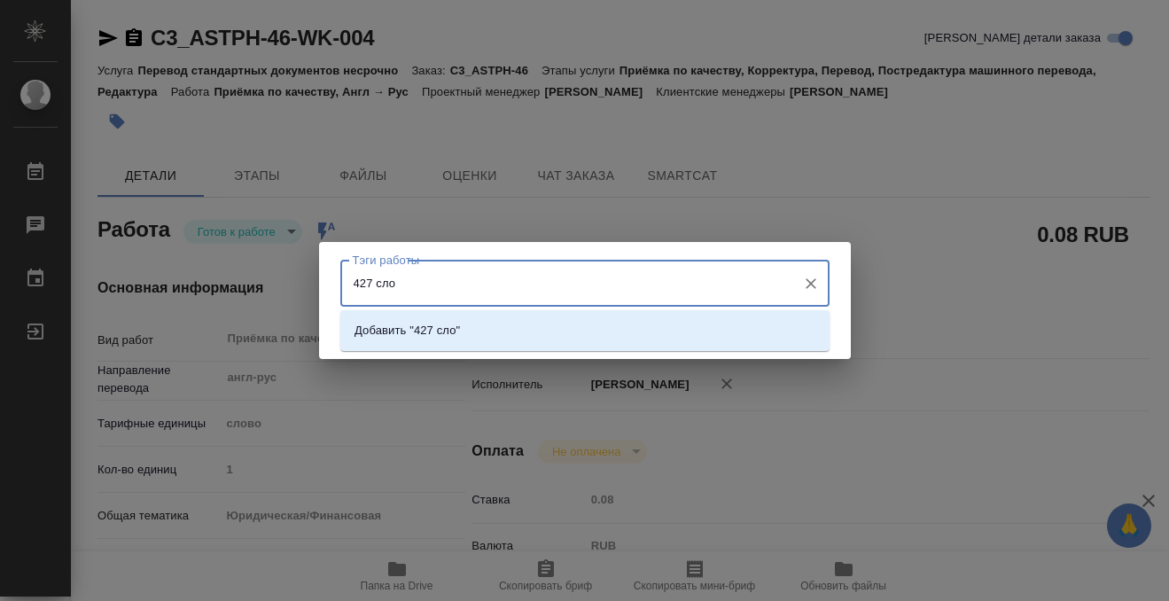
type input "427 слов"
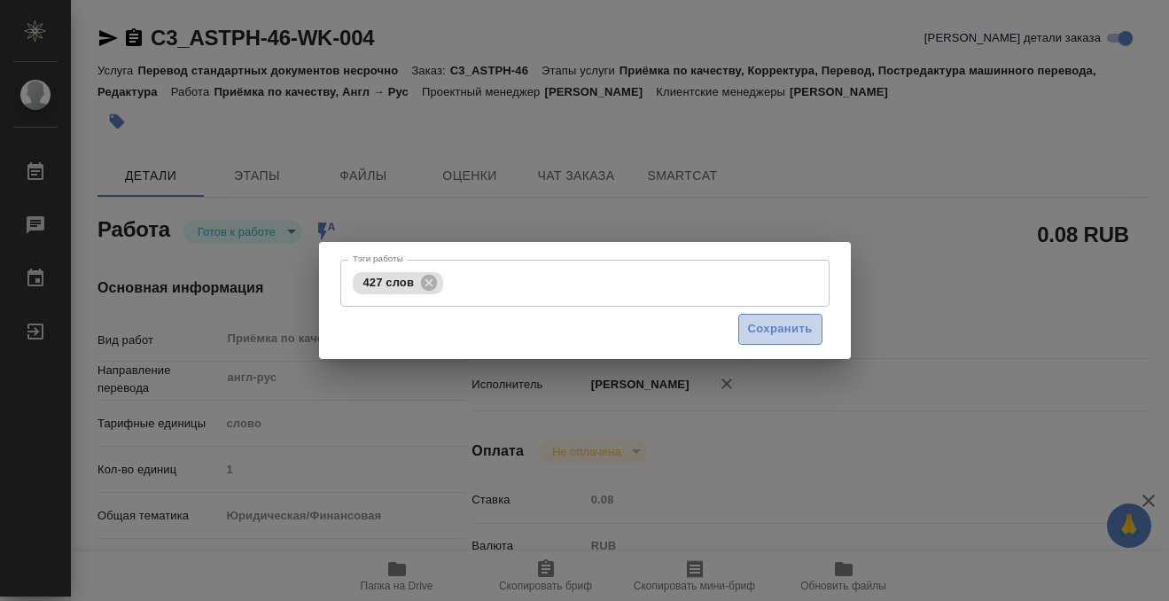
click at [779, 330] on span "Сохранить" at bounding box center [780, 329] width 65 height 20
type input "readyForWork"
type input "англ-рус"
type input "5a8b1489cc6b4906c91bfd90"
type input "1"
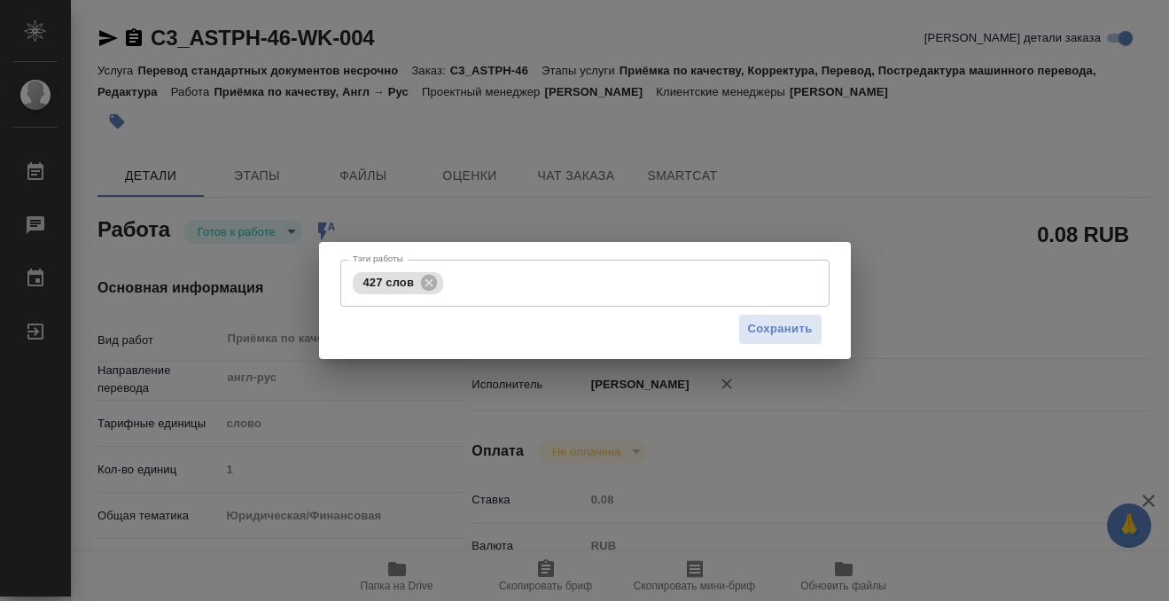
type input "yr-fn"
type input "5f647205b73bc97568ca66bf"
checkbox input "true"
type input "15.08.2025 11:58"
type input "18.08.2025 11:00"
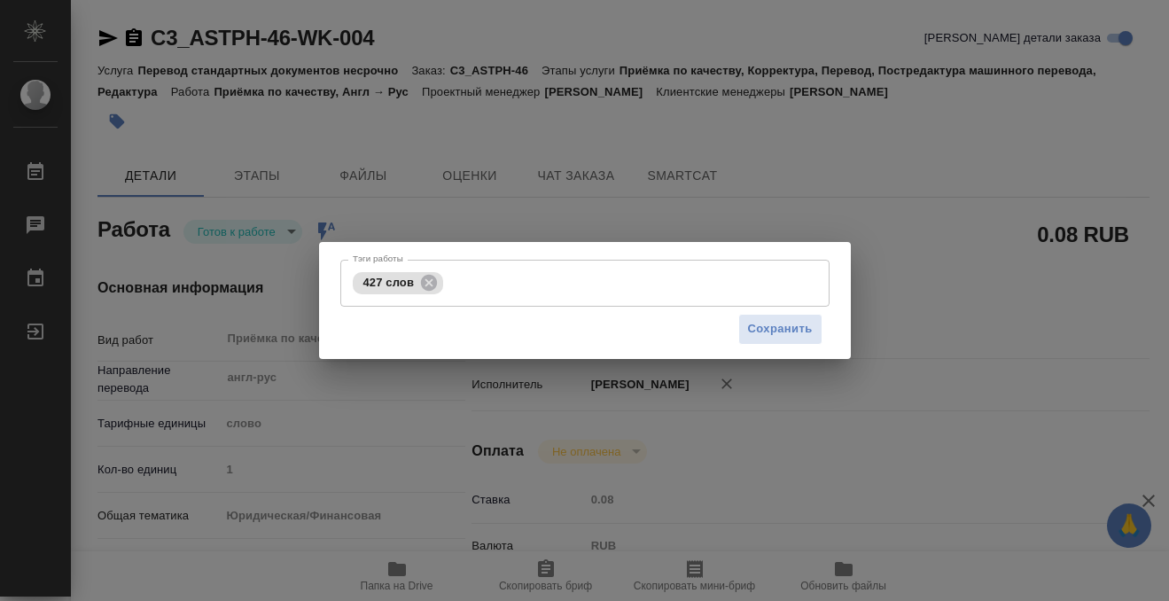
type input "18.08.2025 11:00"
type input "Прямая загрузка (шаблонные документы)"
type input "notPayed"
type input "0.08"
type input "RUB"
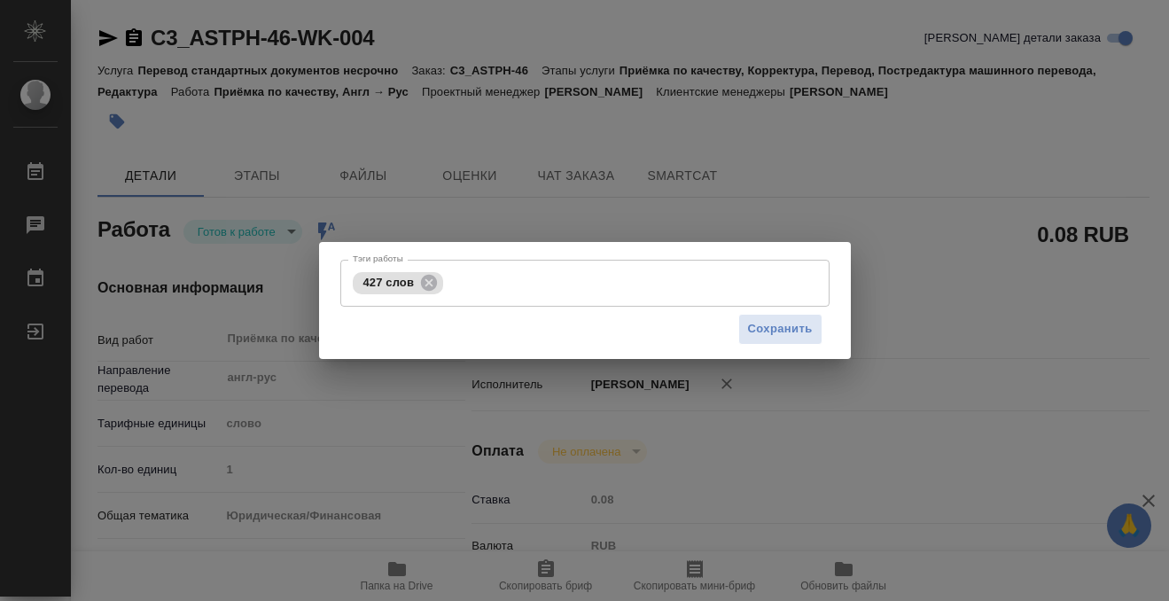
type input "[PERSON_NAME]"
type input "C3_ASTPH-46"
type input "Перевод стандартных документов несрочно"
type input "Приёмка по качеству, Корректура, Перевод, Постредактура машинного перевода, Ред…"
type input "Никитина Татьяна"
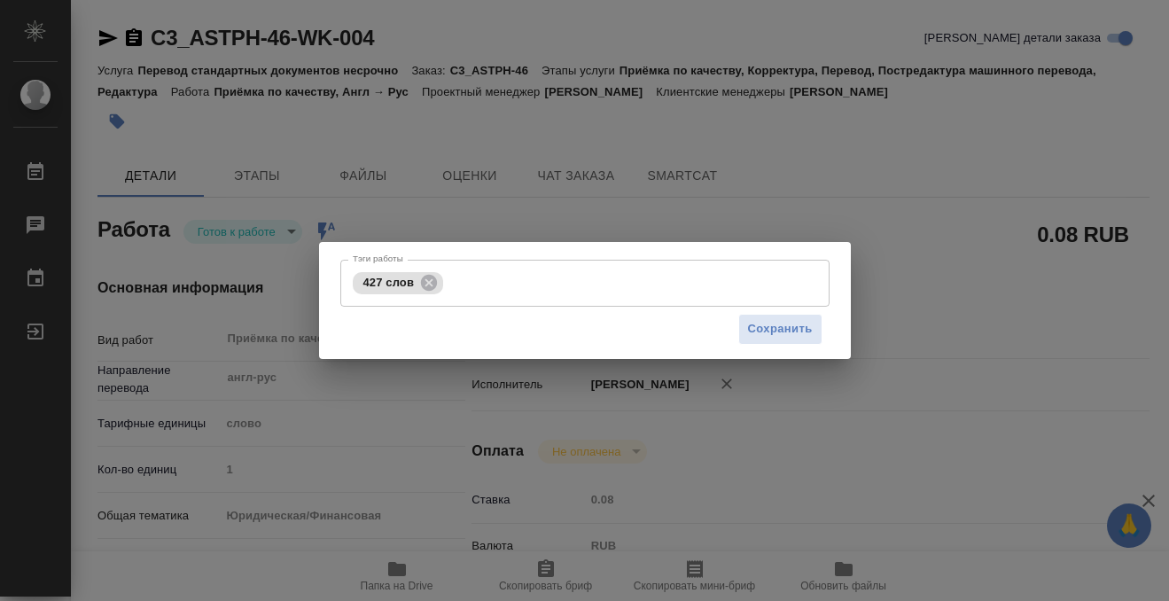
type input "/Clients/АСТ Издательство/Orders/C3_ASTPH-46"
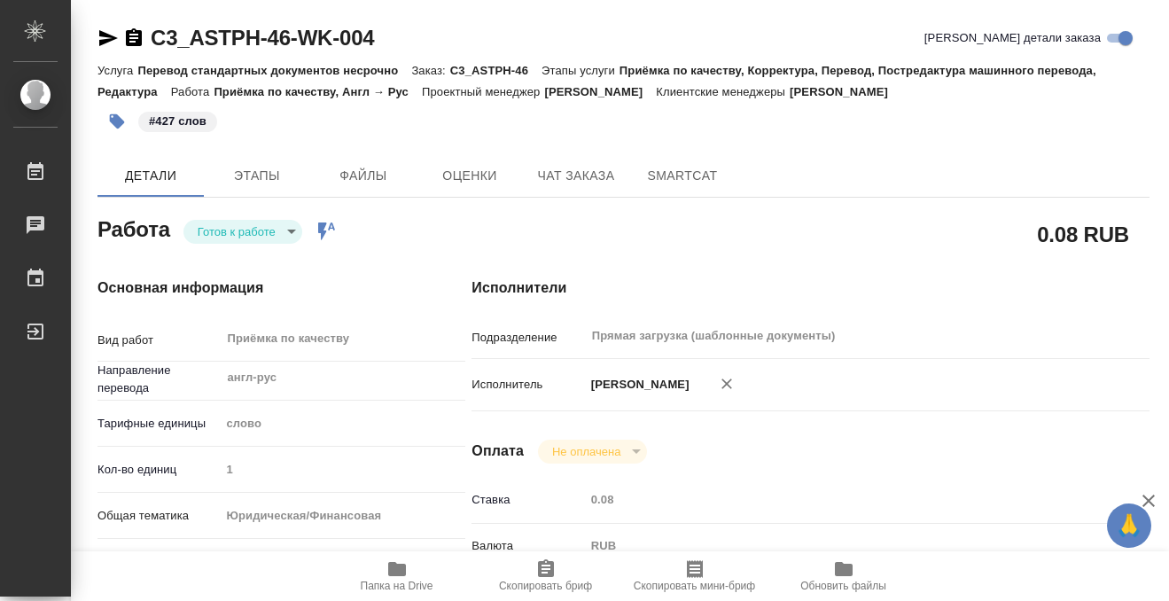
click at [278, 229] on body "🙏 .cls-1 fill:#fff; AWATERA Kobzeva Elizaveta Работы 0 Чаты График Выйти C3_AST…" at bounding box center [584, 300] width 1169 height 601
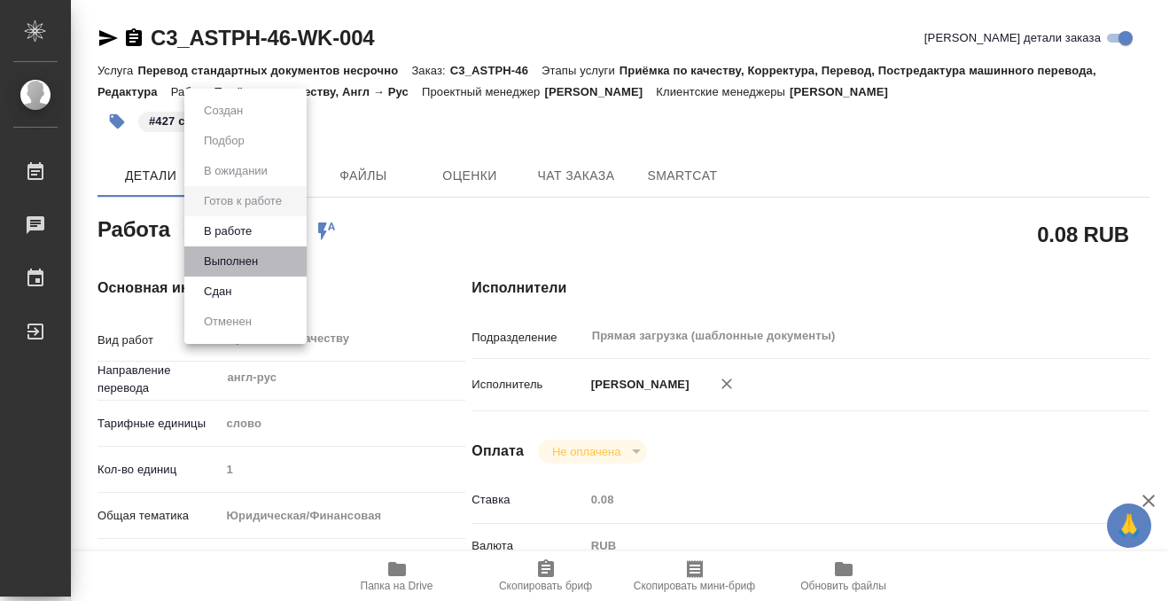
click at [273, 266] on li "Выполнен" at bounding box center [245, 261] width 122 height 30
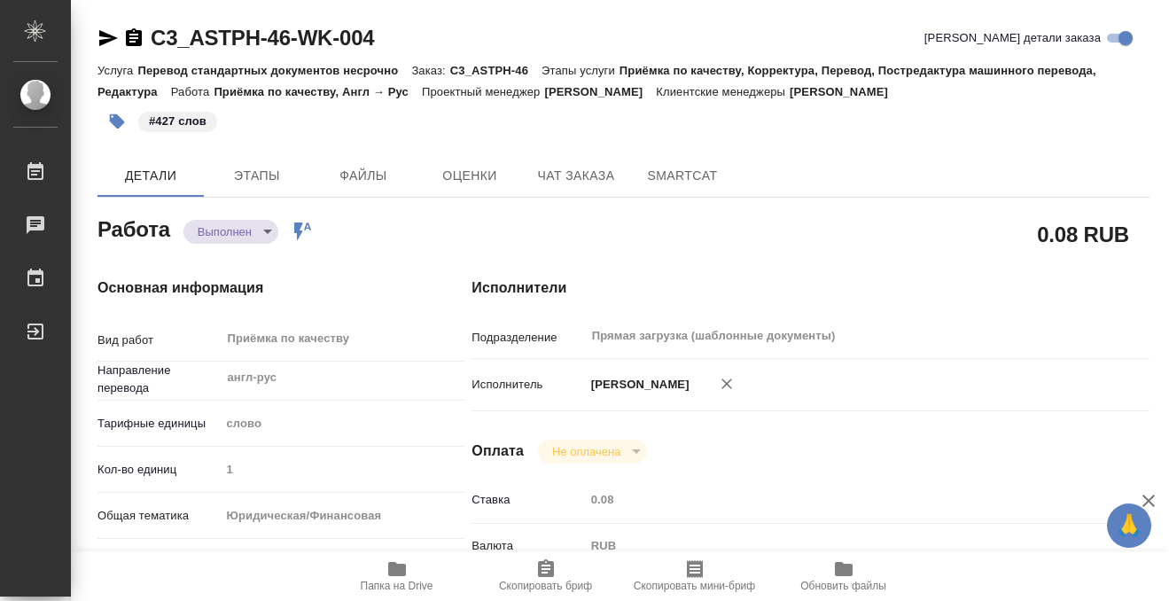
type textarea "x"
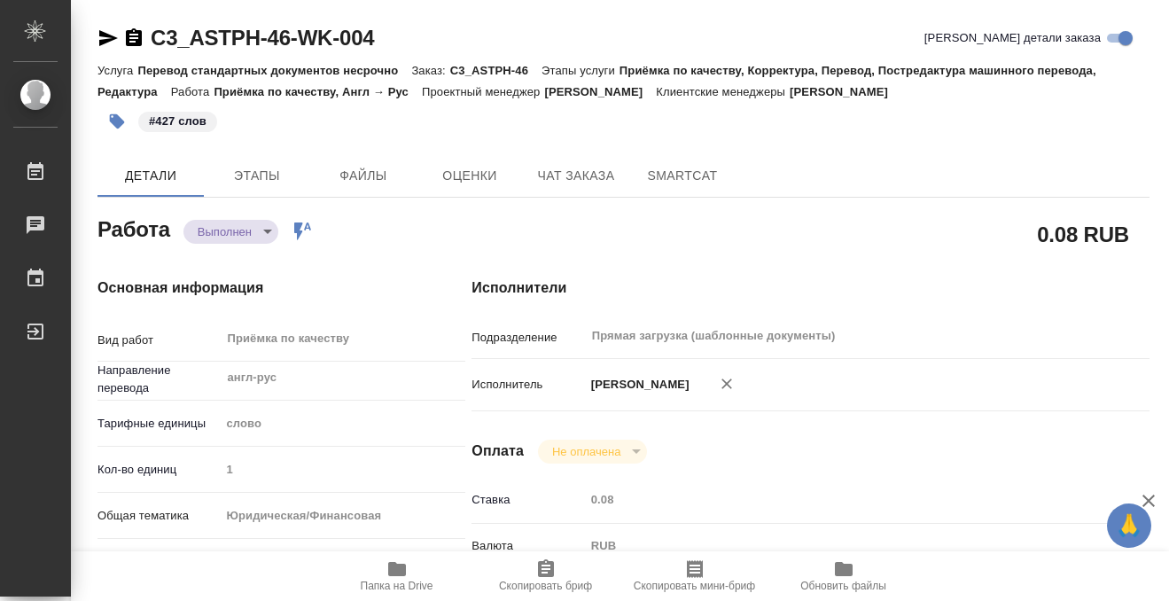
click at [133, 35] on icon "button" at bounding box center [133, 37] width 21 height 21
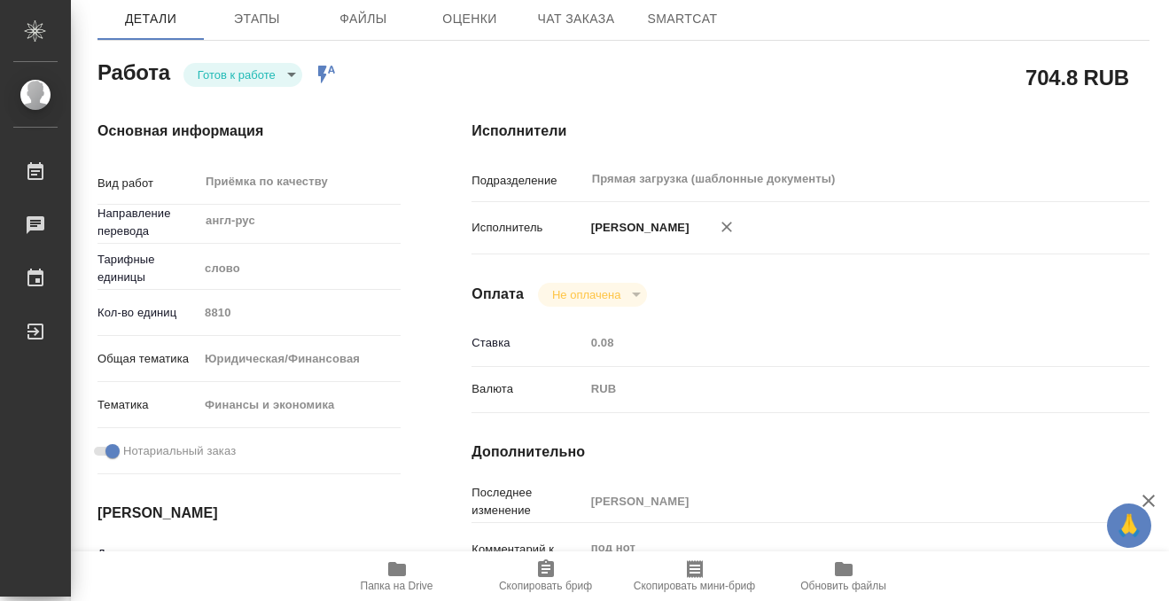
scroll to position [397, 0]
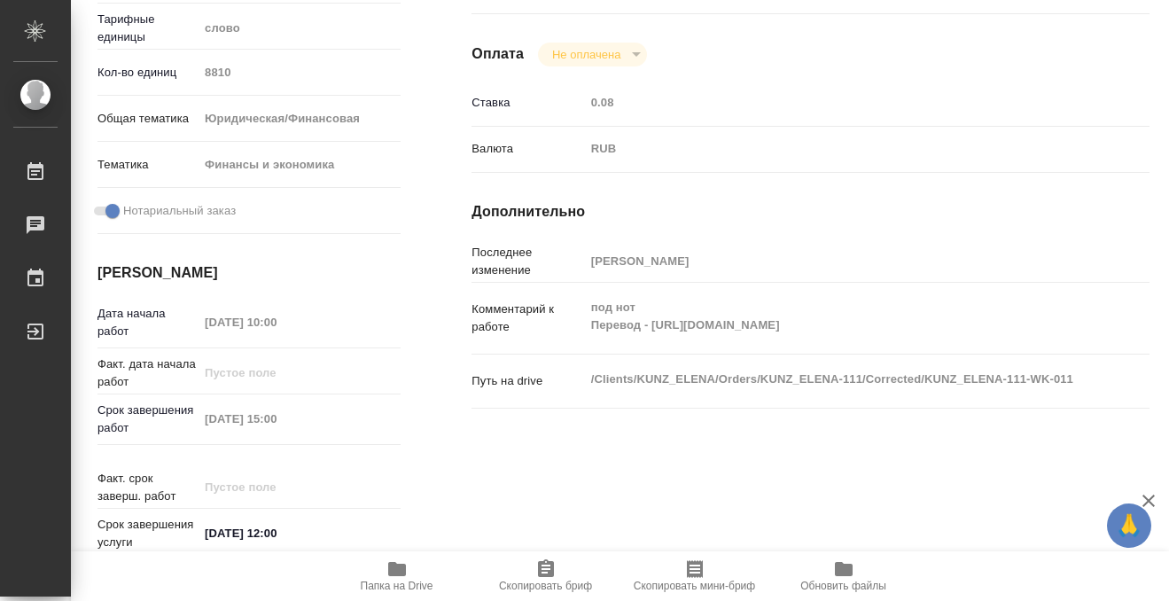
click at [392, 566] on icon "button" at bounding box center [397, 569] width 18 height 14
